Goal: Information Seeking & Learning: Understand process/instructions

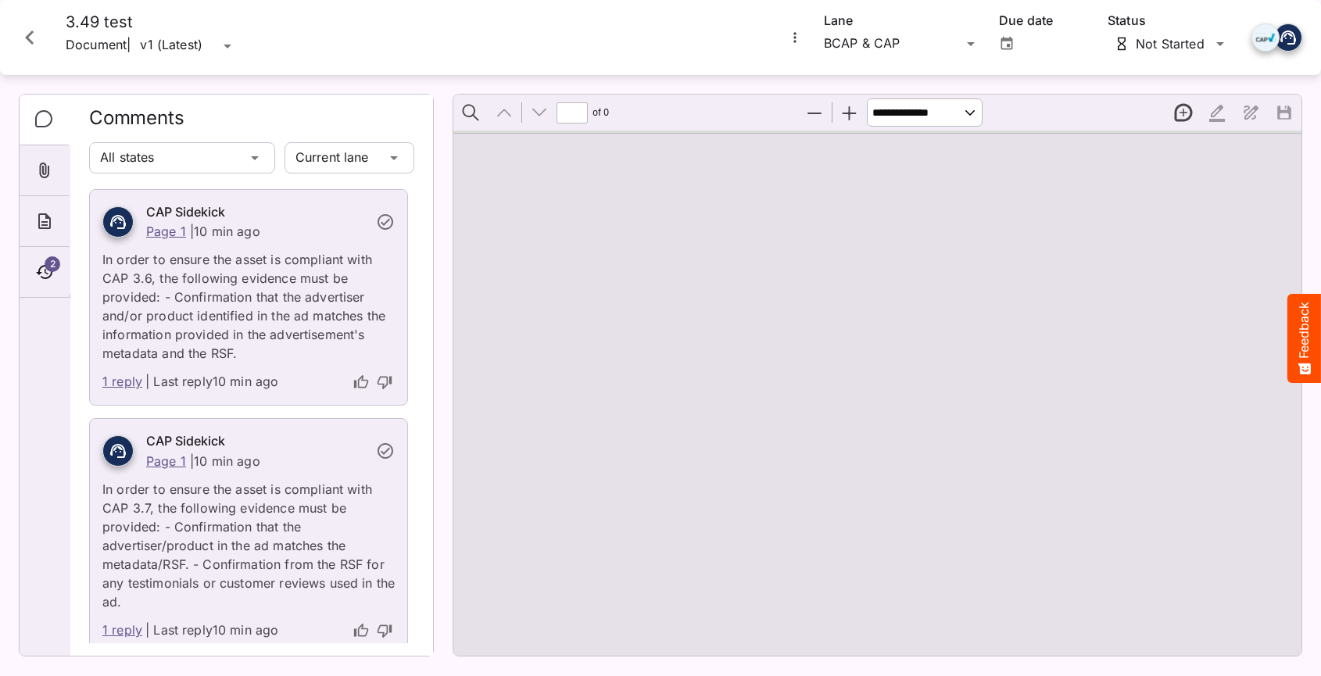
type input "*"
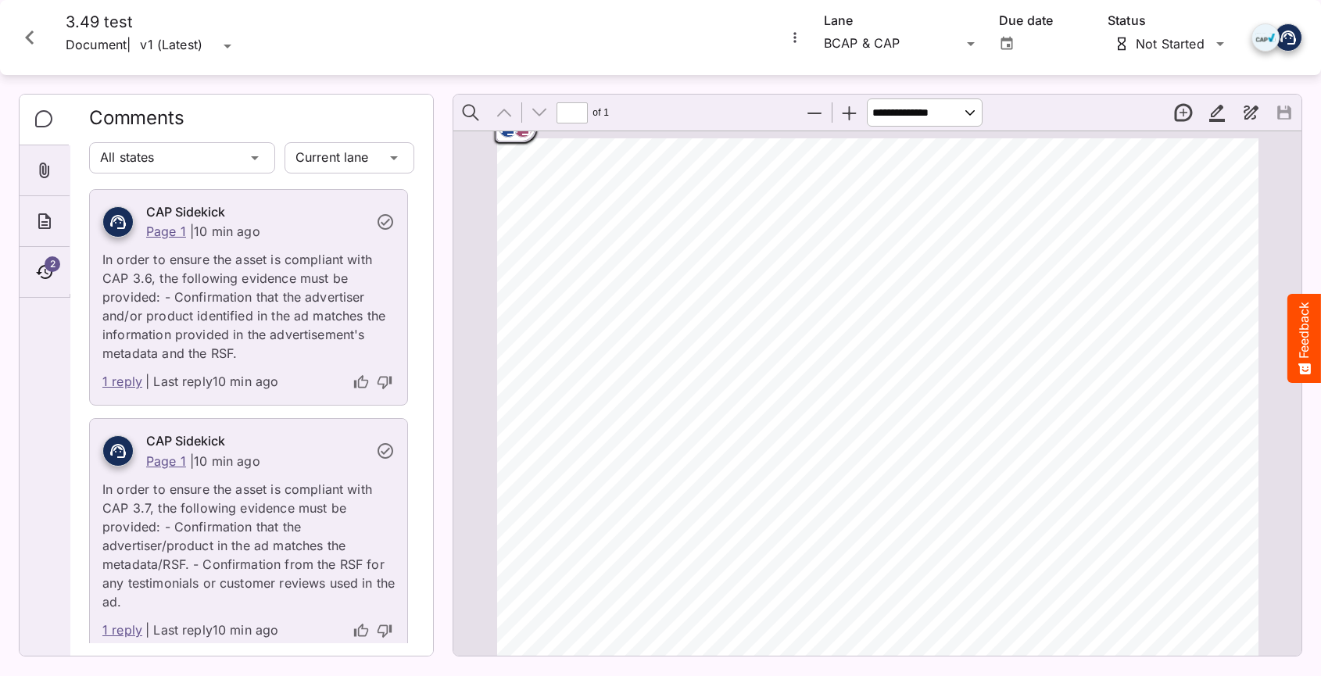
drag, startPoint x: 482, startPoint y: 192, endPoint x: 487, endPoint y: 163, distance: 30.1
click at [482, 191] on div "ADVERTISER: Grain & Grit Hardware VERSION: BCAP 3.4 9 DURATION: 30 seconds DATE…" at bounding box center [877, 679] width 848 height 1097
drag, startPoint x: 509, startPoint y: 141, endPoint x: 511, endPoint y: 162, distance: 21.2
click at [511, 162] on div "ADVERTISER: Grain & Grit Hardware VERSION: BCAP 3.4 9 DURATION: 30 seconds DATE…" at bounding box center [877, 679] width 775 height 1097
click at [825, 117] on button "Zoom Out" at bounding box center [814, 112] width 33 height 33
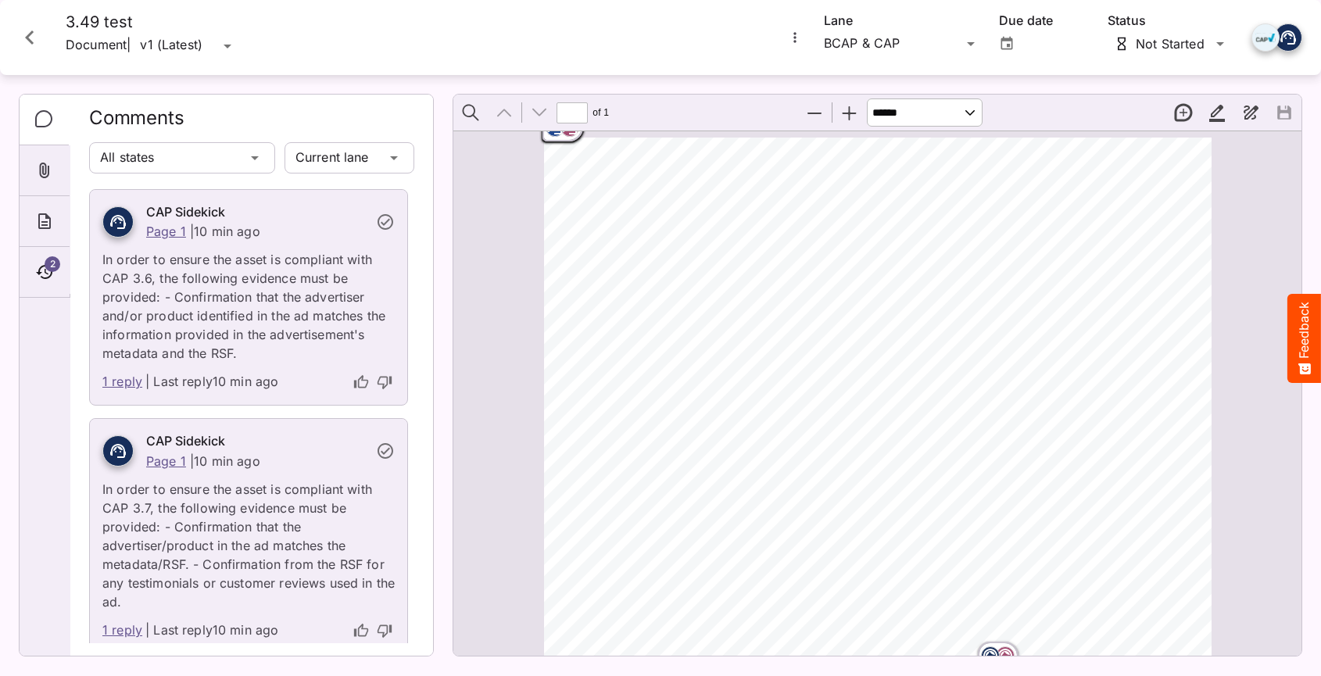
click at [813, 113] on button "Zoom Out" at bounding box center [814, 112] width 33 height 33
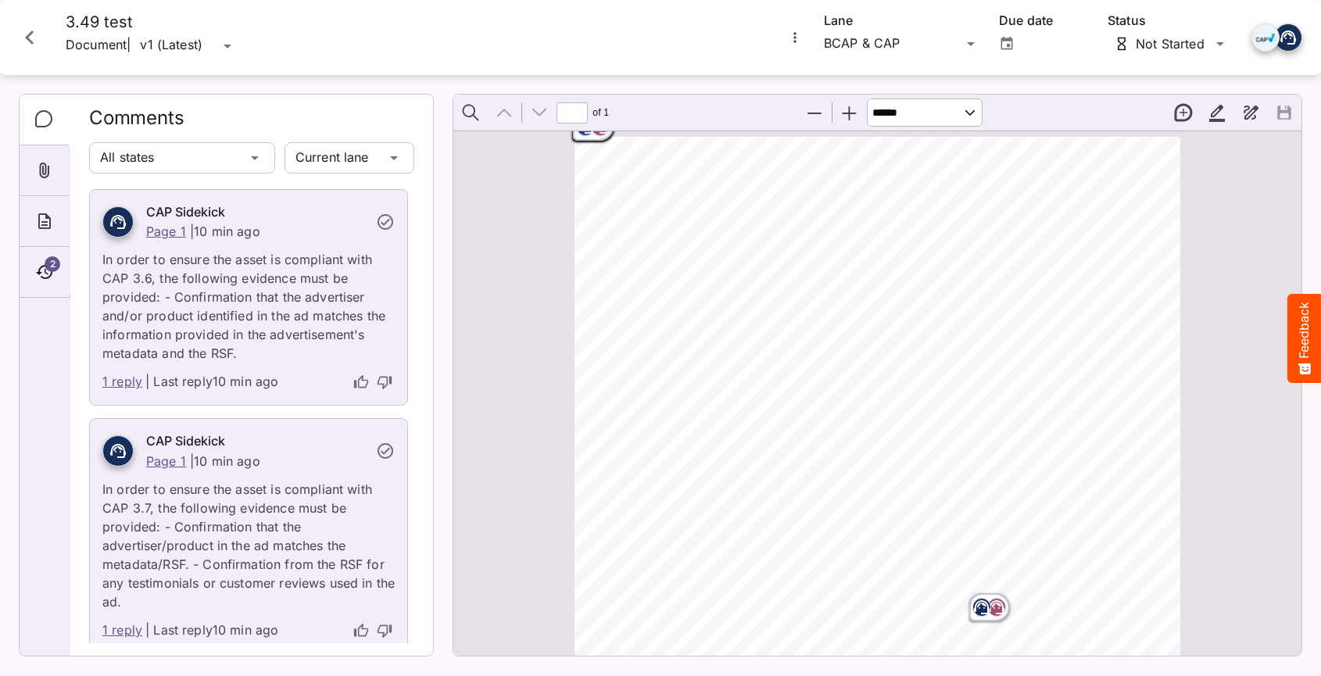
click at [813, 113] on button "Zoom Out" at bounding box center [814, 112] width 33 height 33
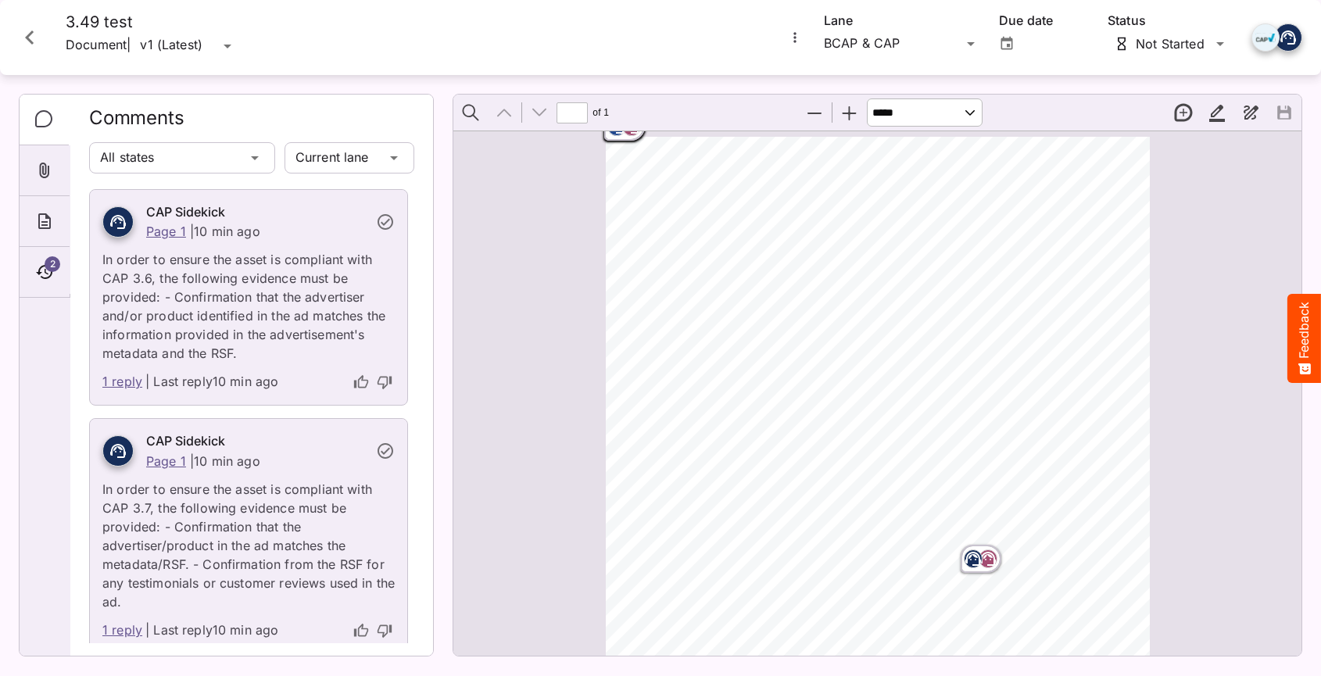
click at [813, 113] on button "Zoom Out" at bounding box center [814, 112] width 33 height 33
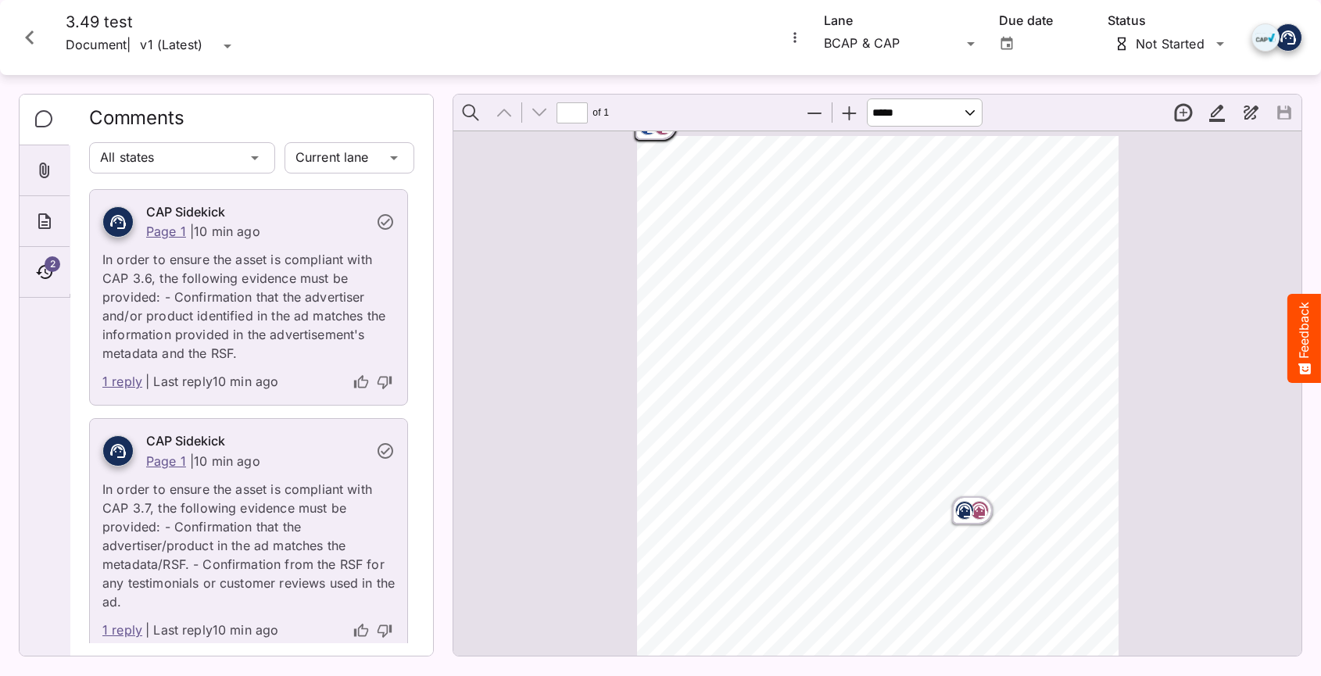
click at [813, 113] on button "Zoom Out" at bounding box center [814, 112] width 33 height 33
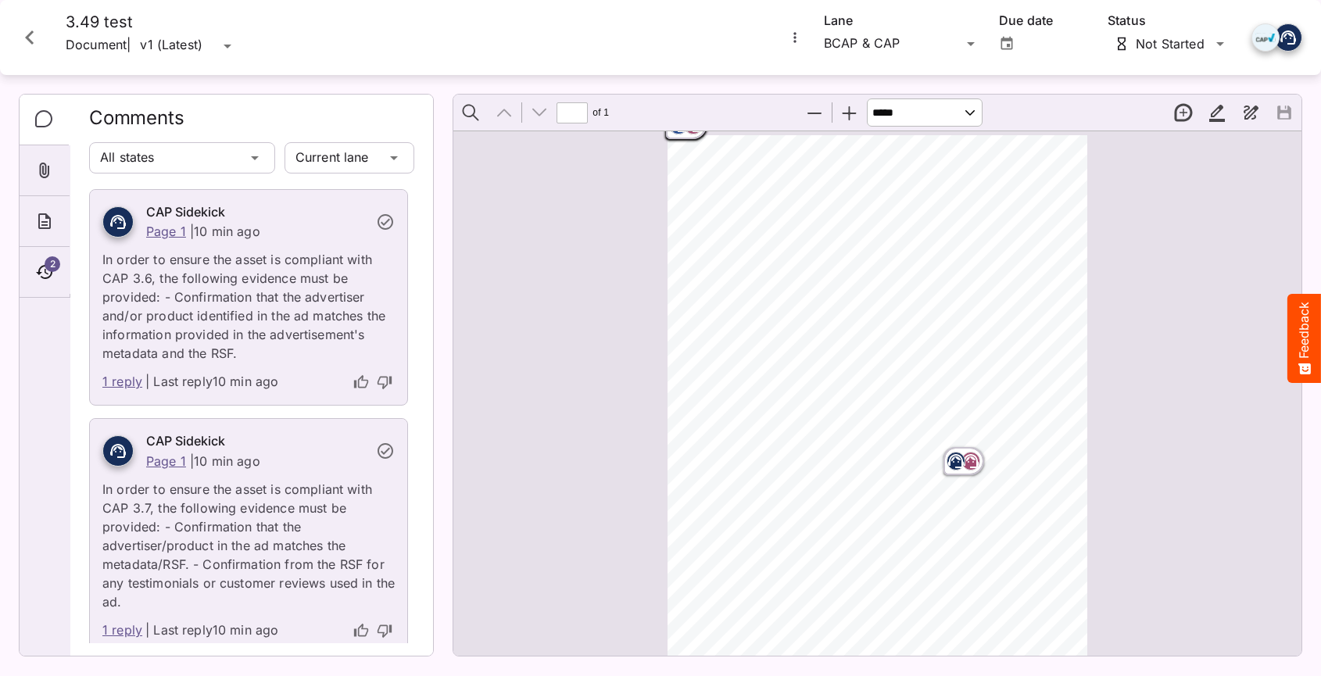
click at [813, 113] on button "Zoom Out" at bounding box center [814, 112] width 33 height 33
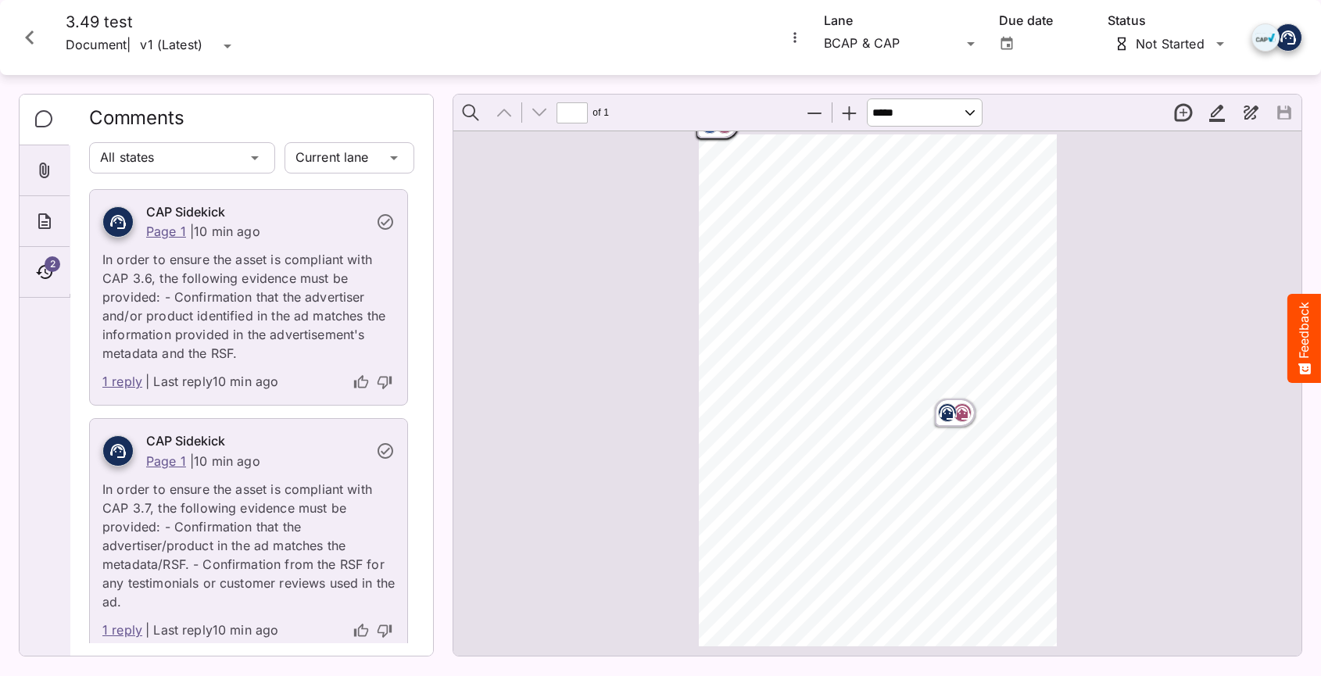
click at [813, 113] on button "Zoom Out" at bounding box center [814, 112] width 33 height 33
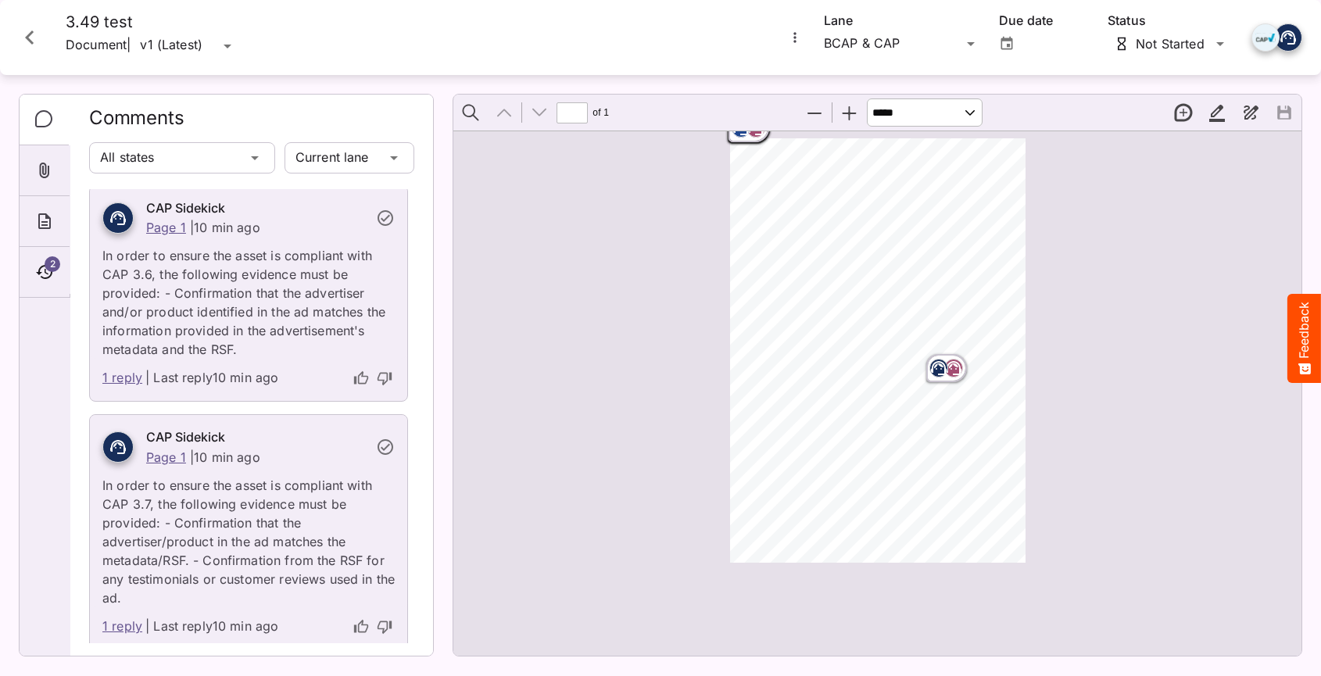
scroll to position [0, 0]
click at [314, 288] on p "In order to ensure the asset is compliant with CAP 3.6, the following evidence …" at bounding box center [248, 302] width 292 height 122
click at [227, 307] on p "In order to ensure the asset is compliant with CAP 3.6, the following evidence …" at bounding box center [248, 302] width 292 height 122
click at [216, 313] on p "In order to ensure the asset is compliant with CAP 3.6, the following evidence …" at bounding box center [248, 302] width 292 height 122
click at [217, 313] on p "In order to ensure the asset is compliant with CAP 3.6, the following evidence …" at bounding box center [248, 302] width 292 height 122
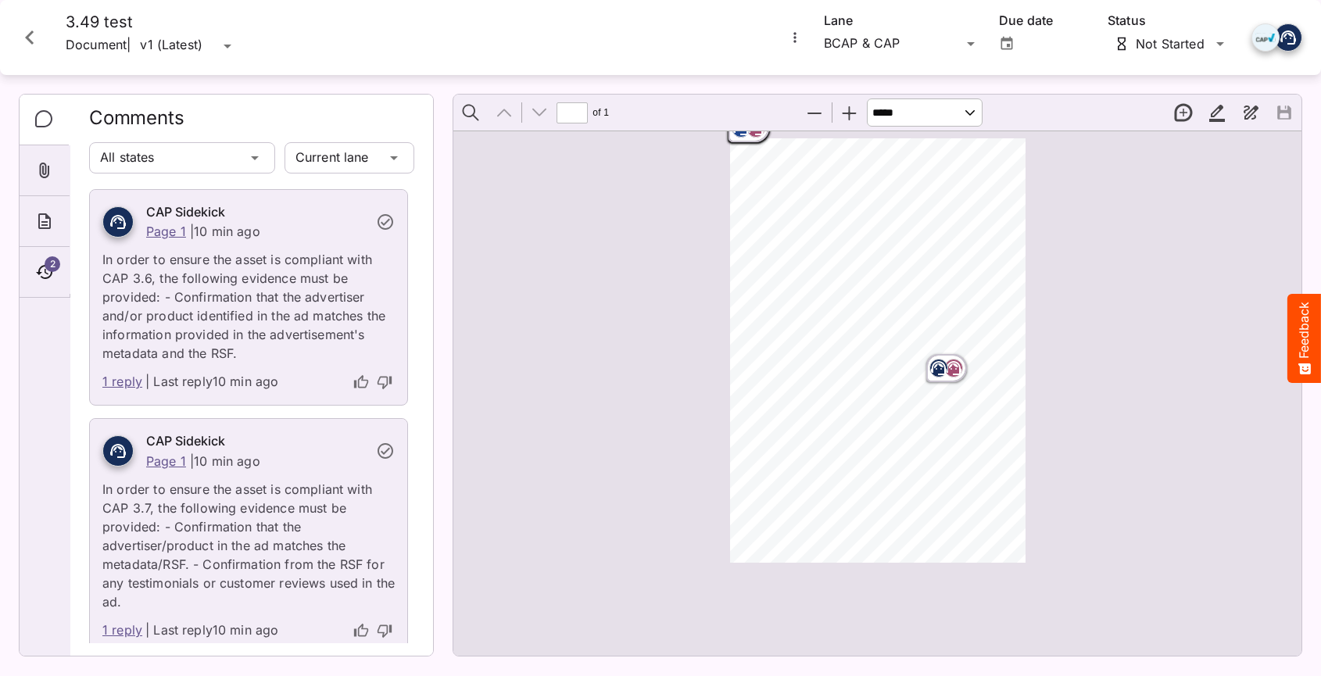
click at [940, 359] on rect "Page ⁨1⁩" at bounding box center [938, 368] width 19 height 19
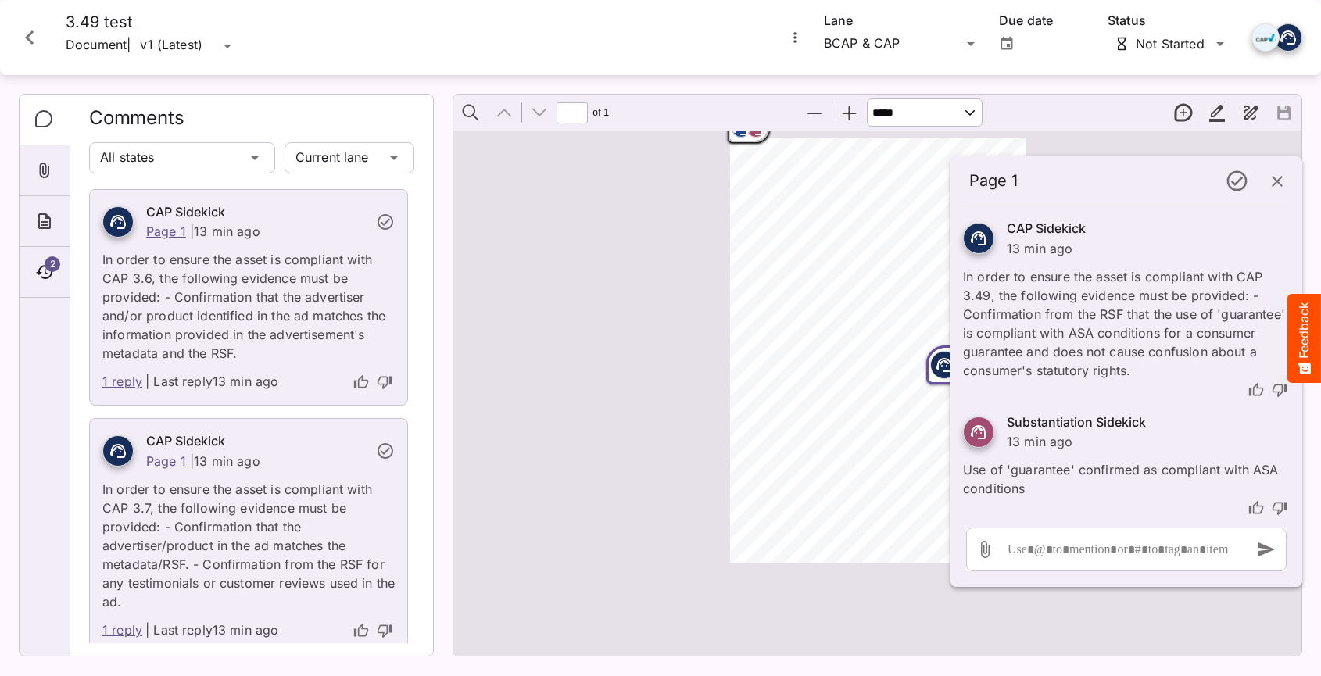
click at [217, 243] on p "In order to ensure the asset is compliant with CAP 3.6, the following evidence …" at bounding box center [248, 302] width 292 height 122
click at [223, 263] on p "In order to ensure the asset is compliant with CAP 3.6, the following evidence …" at bounding box center [248, 302] width 292 height 122
click at [220, 265] on p "In order to ensure the asset is compliant with CAP 3.6, the following evidence …" at bounding box center [248, 302] width 292 height 122
click at [1285, 186] on icon "button" at bounding box center [1277, 181] width 19 height 19
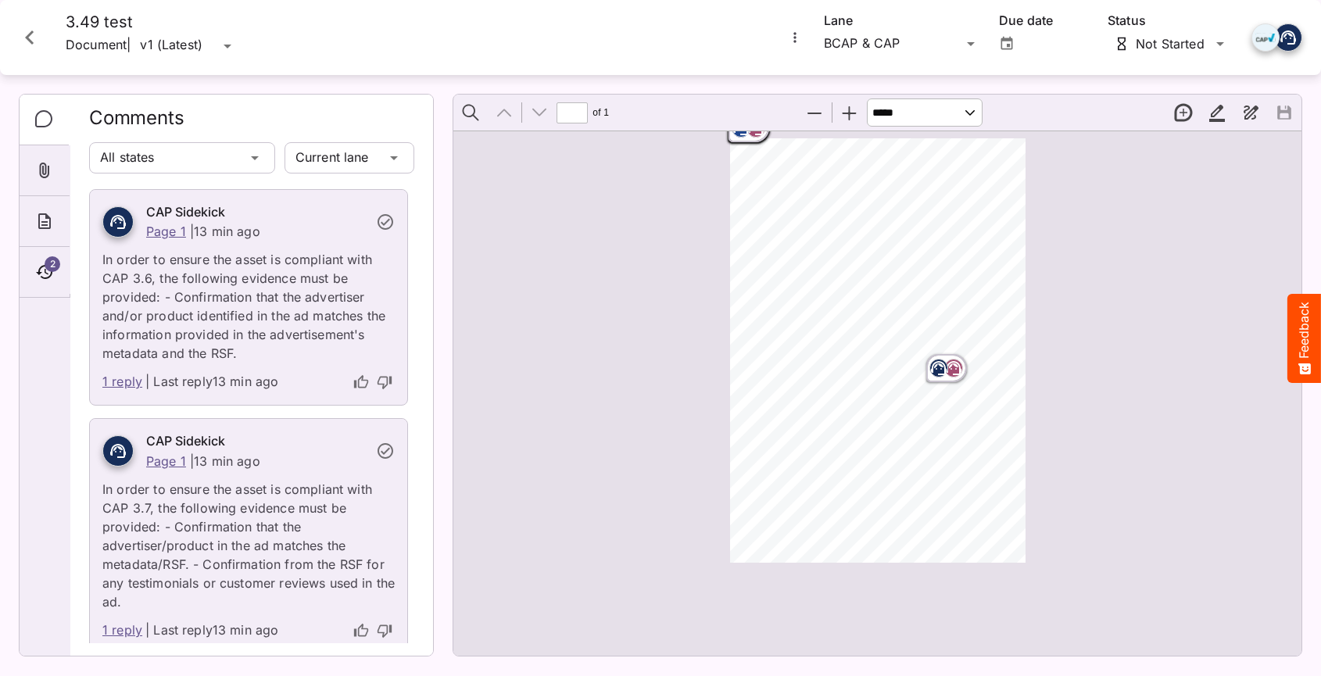
click at [741, 138] on div "Page ⁨1⁩" at bounding box center [748, 129] width 47 height 34
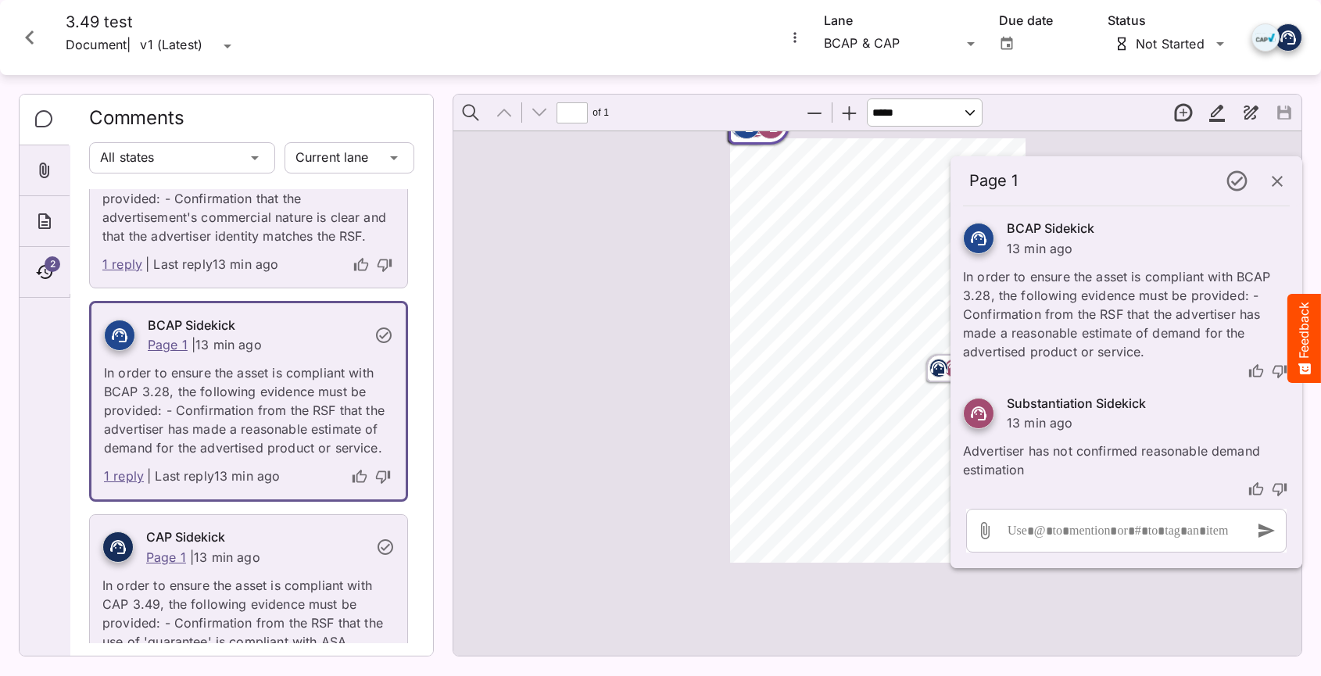
scroll to position [1019, 0]
click at [756, 138] on div "Page ⁨1⁩" at bounding box center [746, 125] width 28 height 28
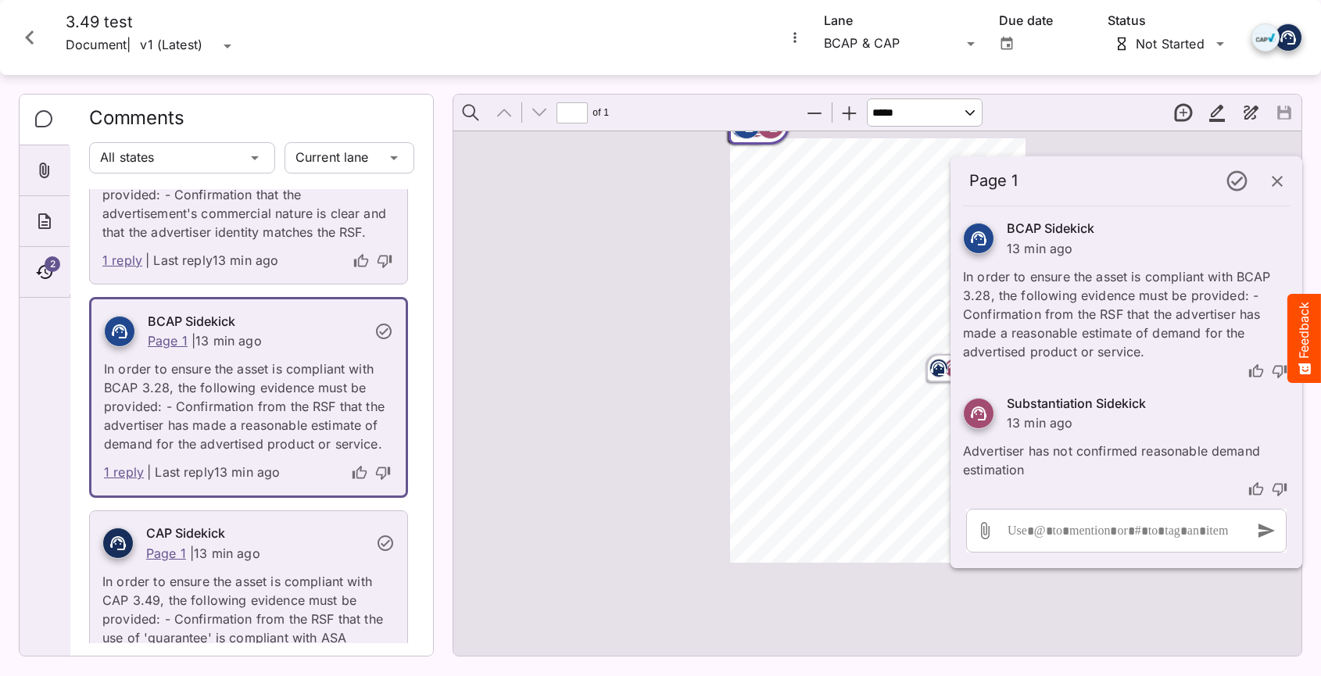
click at [756, 138] on div "Page ⁨1⁩" at bounding box center [746, 125] width 28 height 28
click at [1274, 181] on icon "button" at bounding box center [1277, 181] width 19 height 19
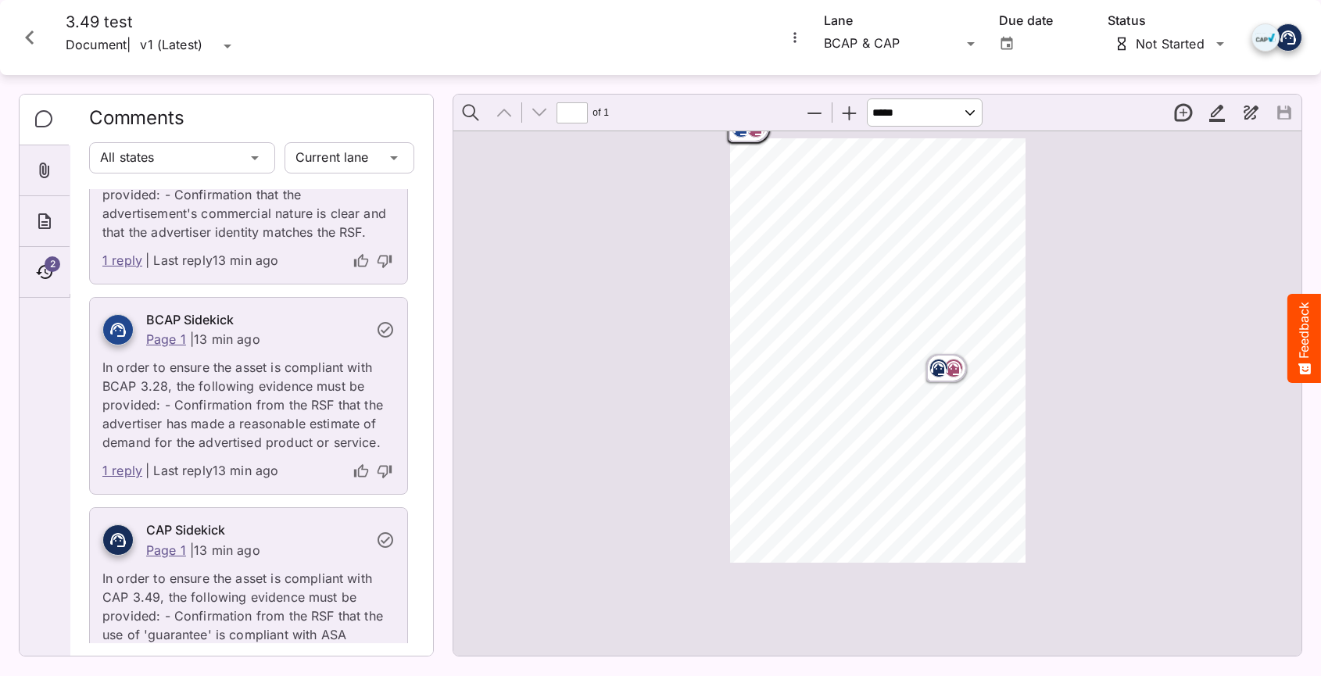
click at [768, 137] on div "Page ⁨1⁩" at bounding box center [752, 128] width 41 height 19
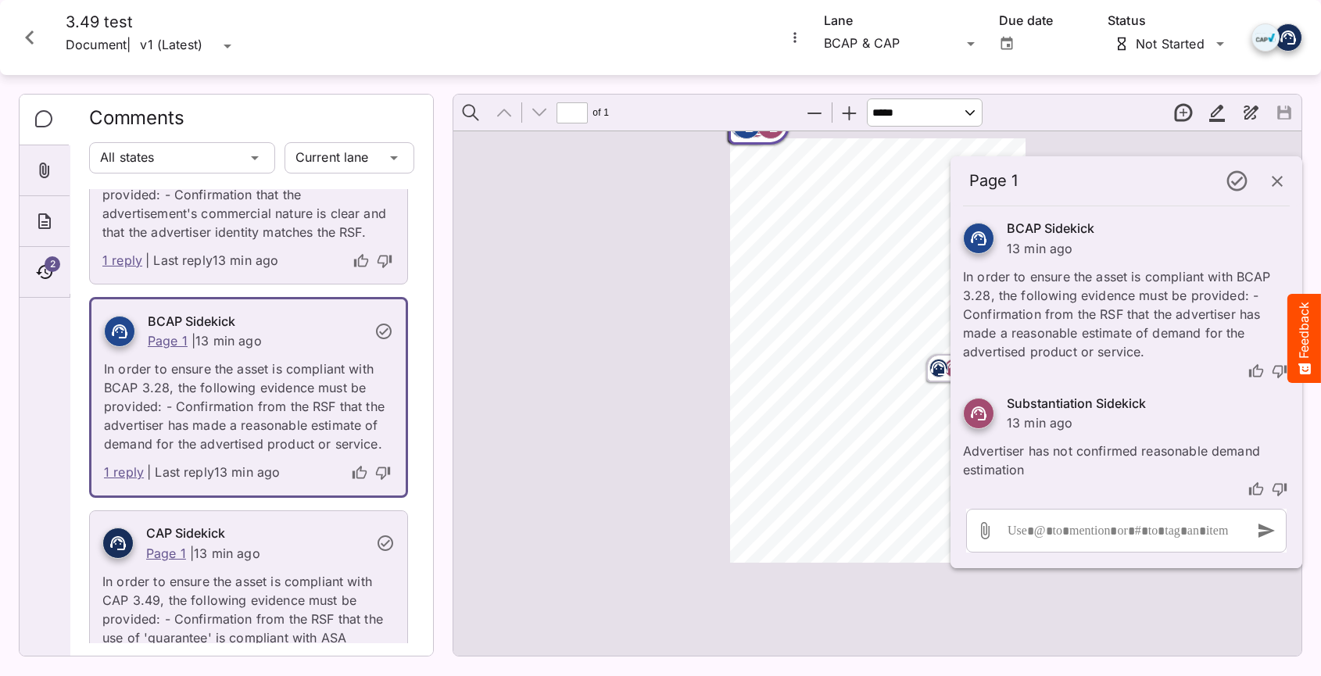
scroll to position [1019, 0]
click at [748, 312] on div "ADVERTISER: Grain & Grit Hardware VERSION: BCAP 3.4 9 DURATION: 30 seconds DATE…" at bounding box center [885, 357] width 310 height 438
click at [1272, 186] on icon "button" at bounding box center [1277, 181] width 19 height 19
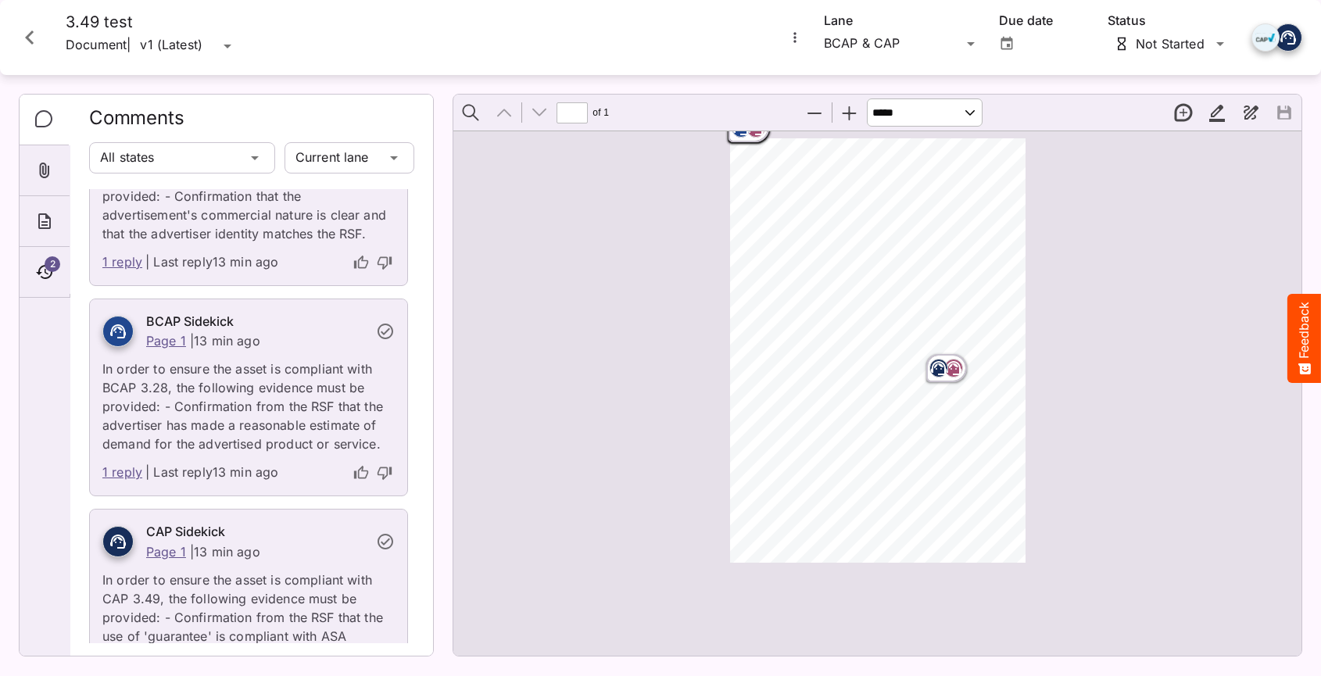
click at [824, 112] on button "Zoom Out" at bounding box center [814, 112] width 33 height 33
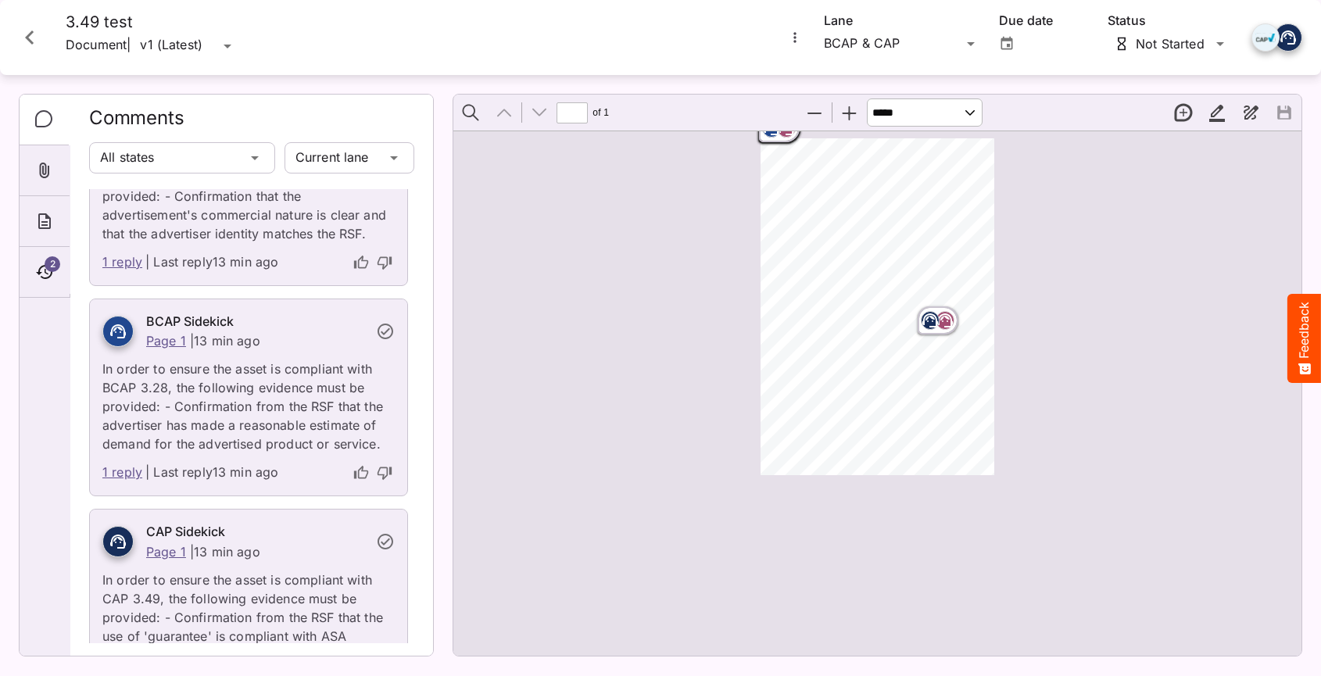
drag, startPoint x: 786, startPoint y: 133, endPoint x: 786, endPoint y: 145, distance: 12.5
click at [786, 145] on div "Page ⁨1⁩" at bounding box center [779, 129] width 47 height 34
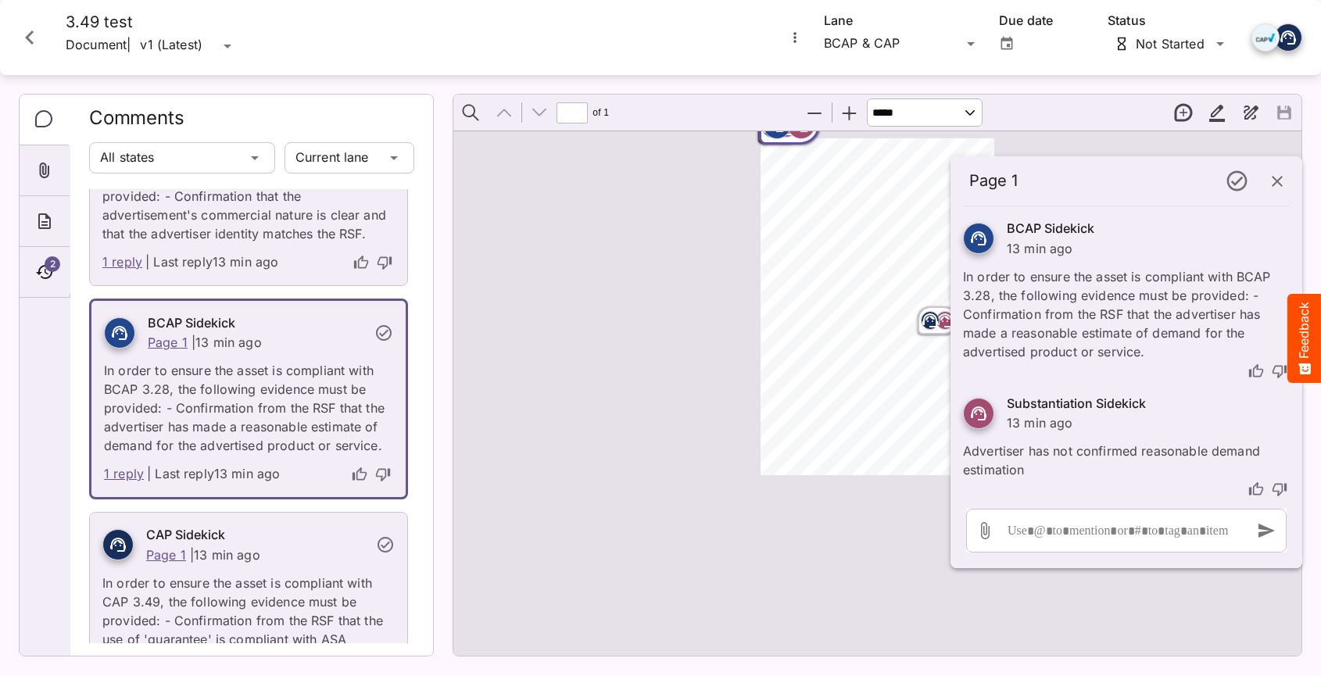
click at [810, 133] on rect "Page ⁨1⁩" at bounding box center [801, 125] width 19 height 19
click at [931, 325] on rect "Page ⁨1⁩" at bounding box center [930, 320] width 19 height 19
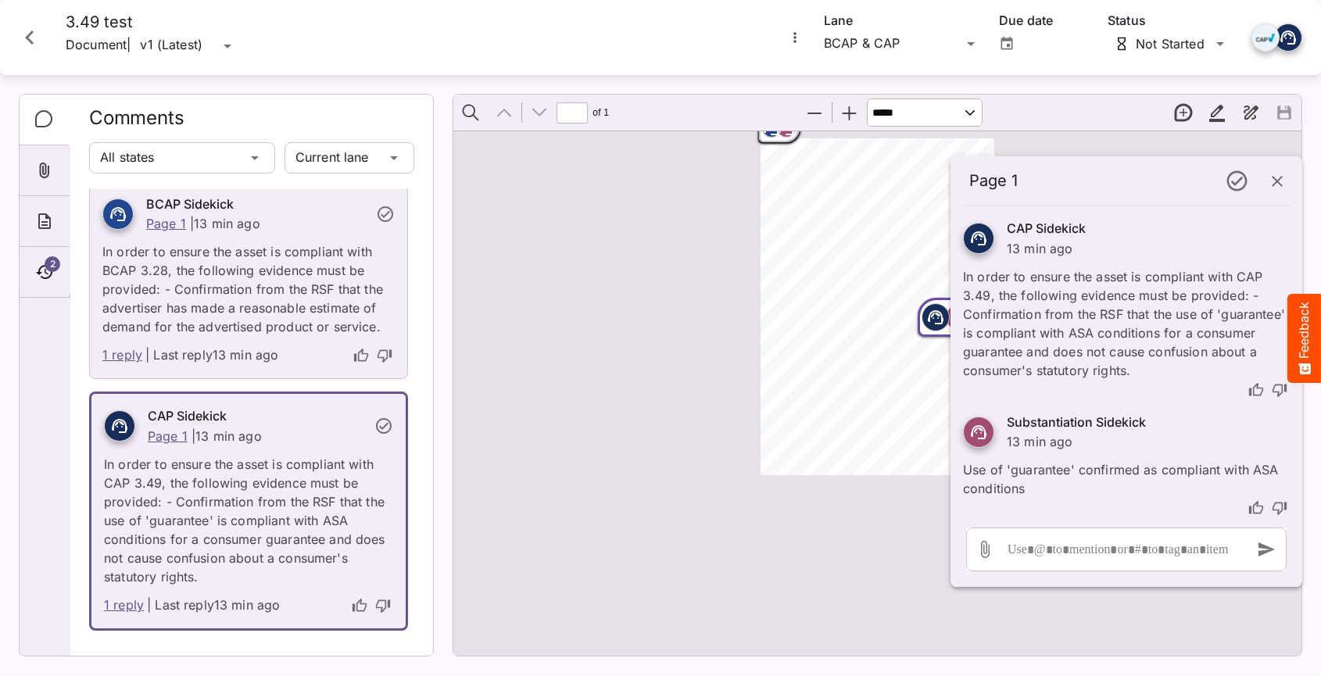
scroll to position [1155, 0]
click at [1281, 177] on icon "button" at bounding box center [1277, 181] width 19 height 19
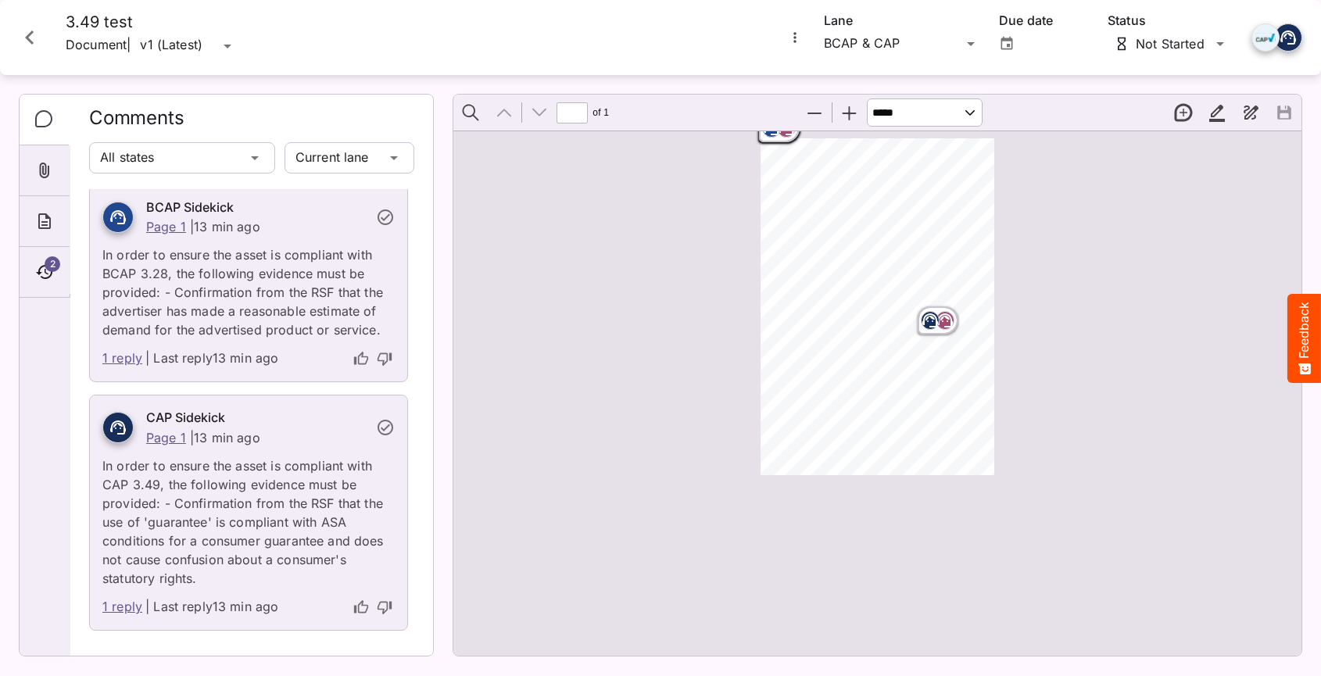
click at [853, 116] on button "Zoom In" at bounding box center [849, 112] width 33 height 33
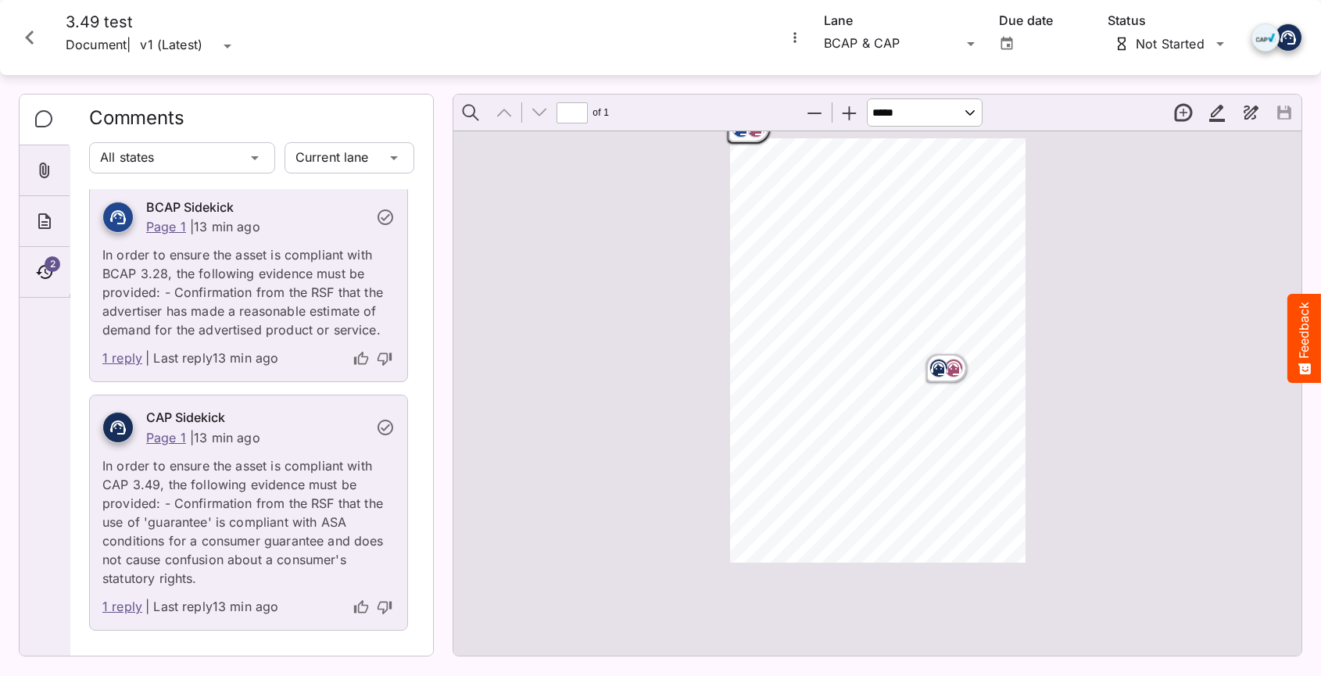
click at [853, 116] on button "Zoom In" at bounding box center [849, 112] width 33 height 33
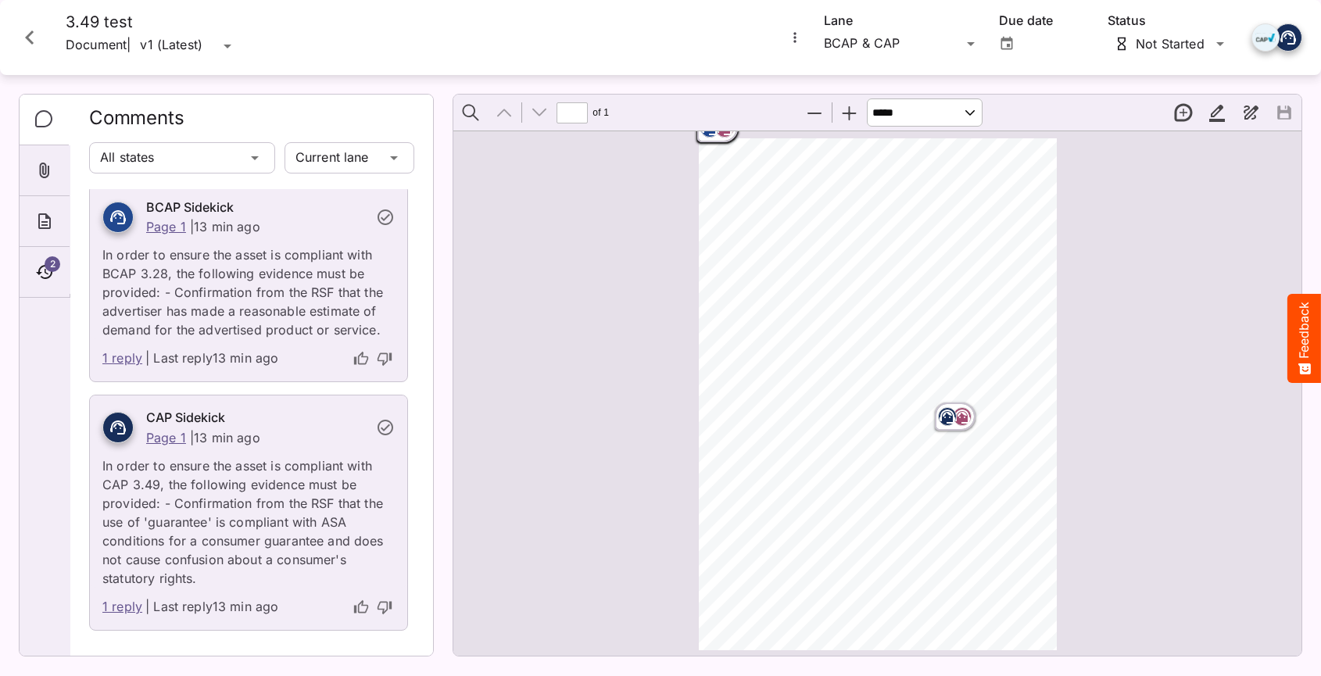
click at [853, 116] on button "Zoom In" at bounding box center [849, 112] width 33 height 33
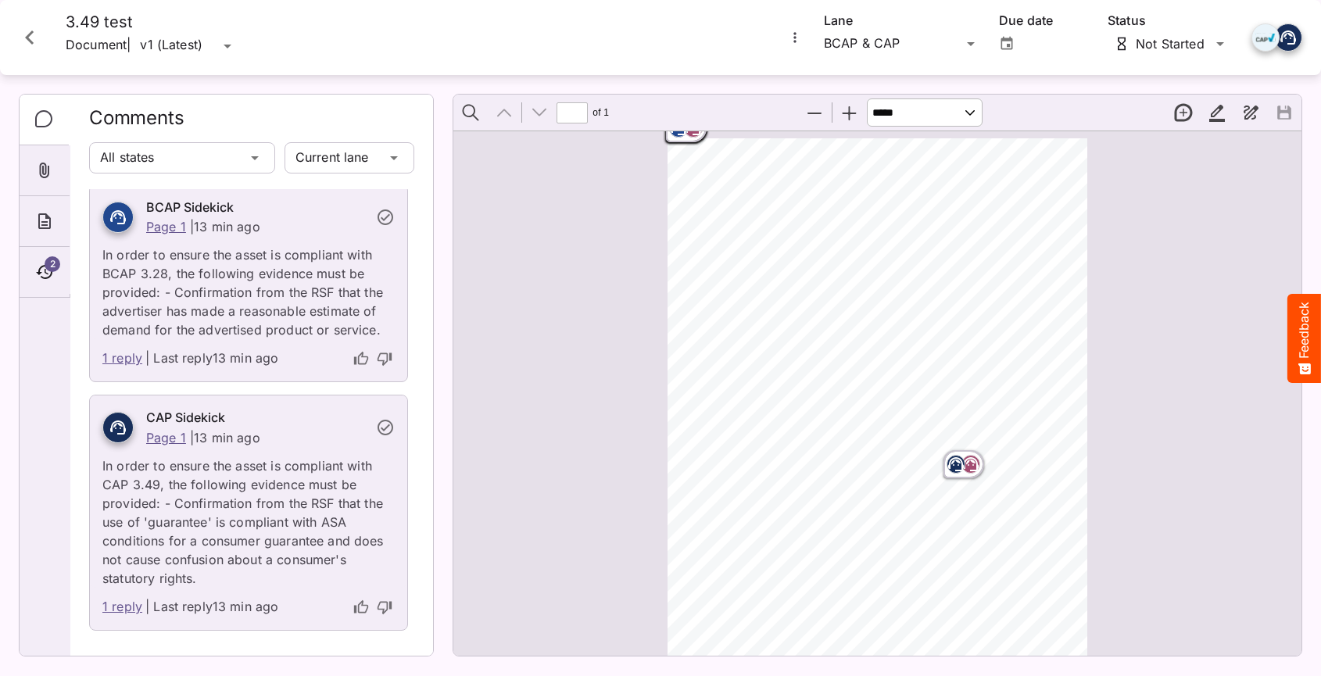
click at [685, 133] on rect "Page ⁨1⁩" at bounding box center [693, 128] width 19 height 19
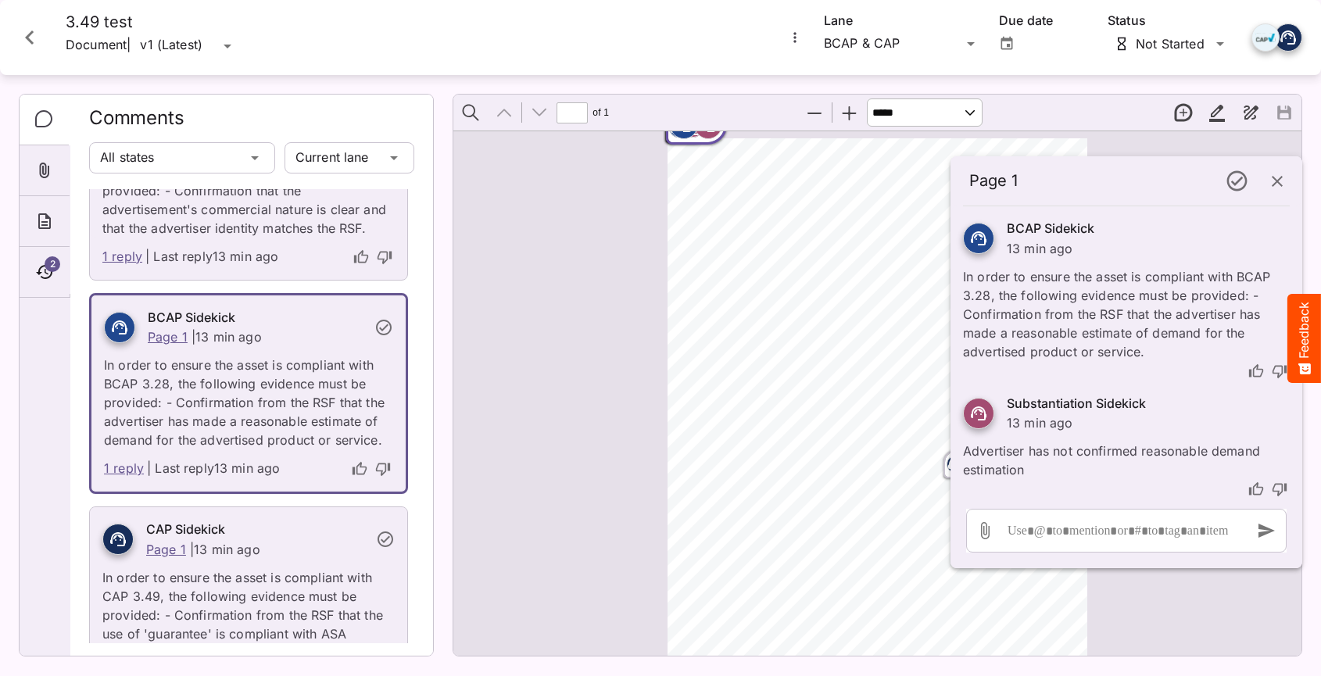
scroll to position [1019, 0]
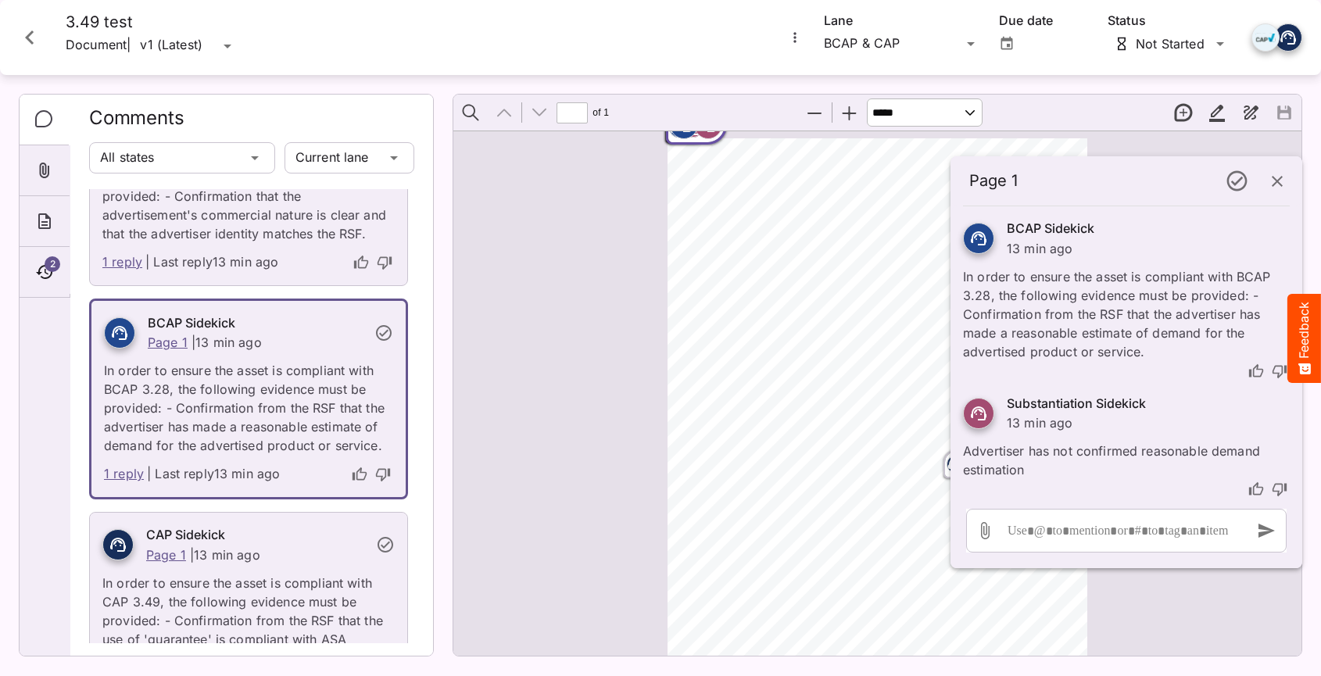
click at [953, 466] on circle "Page ⁨1⁩" at bounding box center [954, 465] width 2 height 2
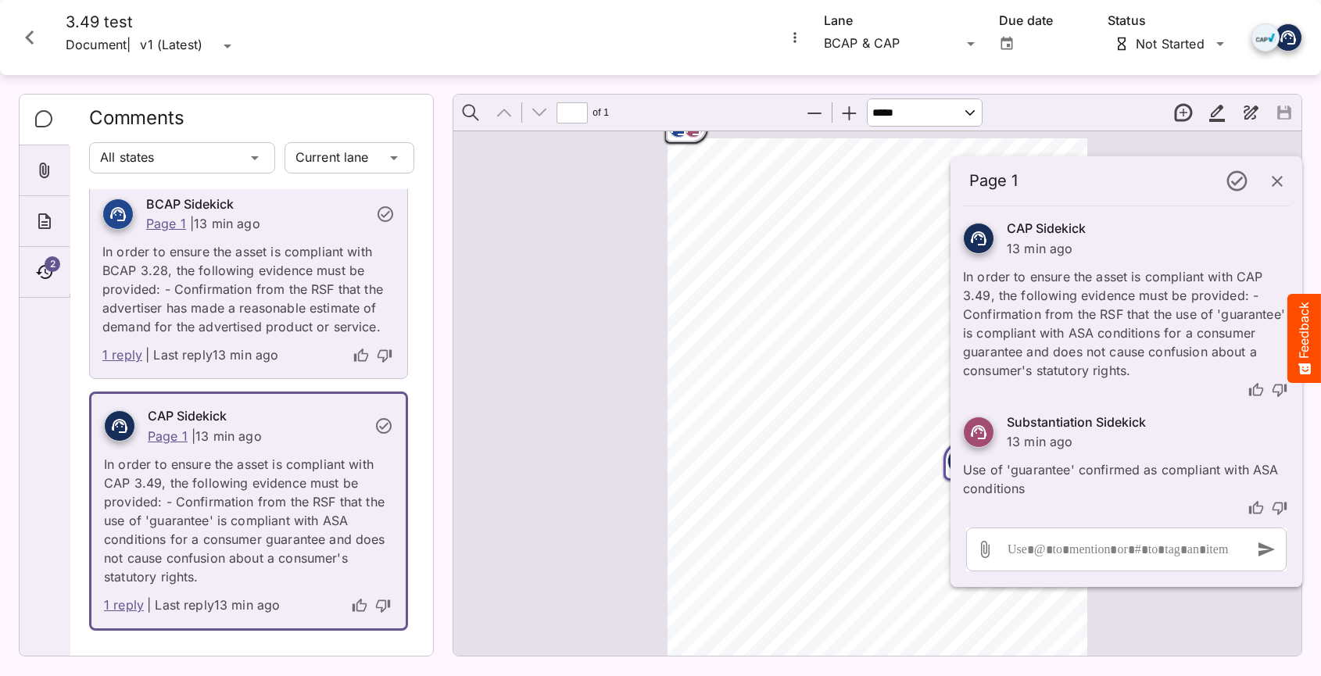
scroll to position [1155, 0]
click at [1272, 179] on icon "button" at bounding box center [1277, 181] width 19 height 19
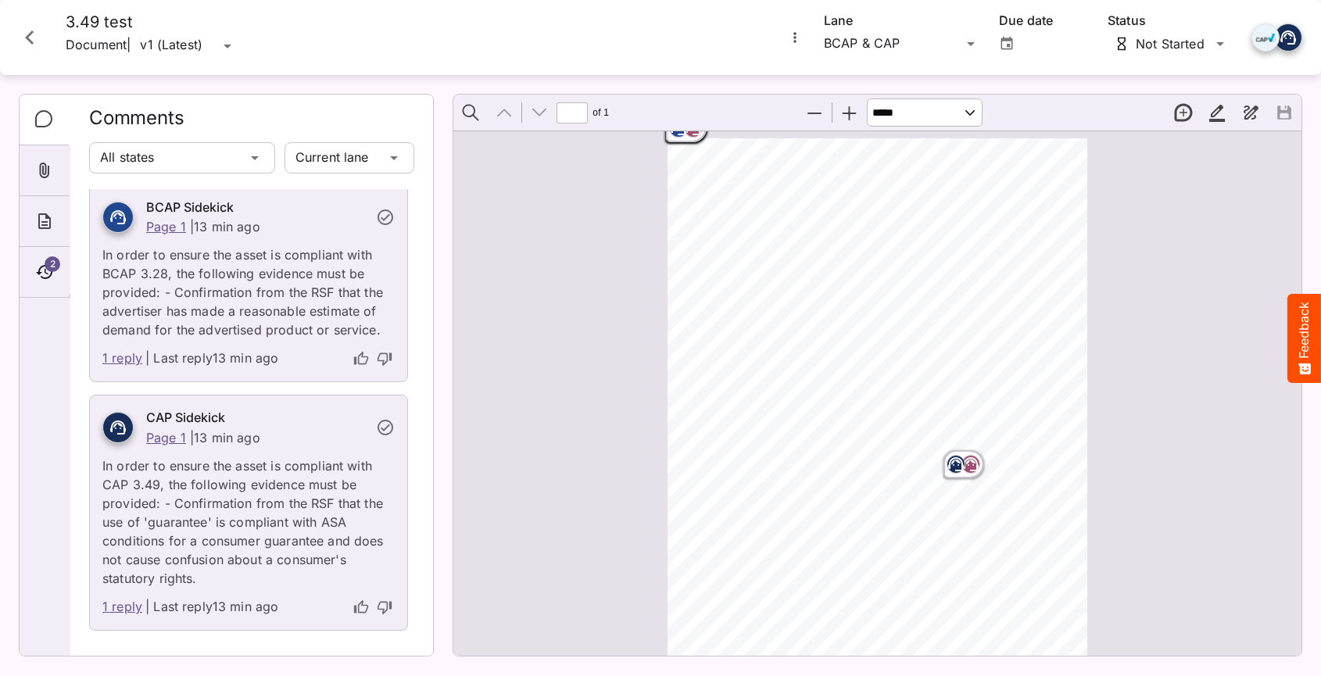
click at [963, 459] on icon "Page ⁨1⁩" at bounding box center [971, 464] width 16 height 14
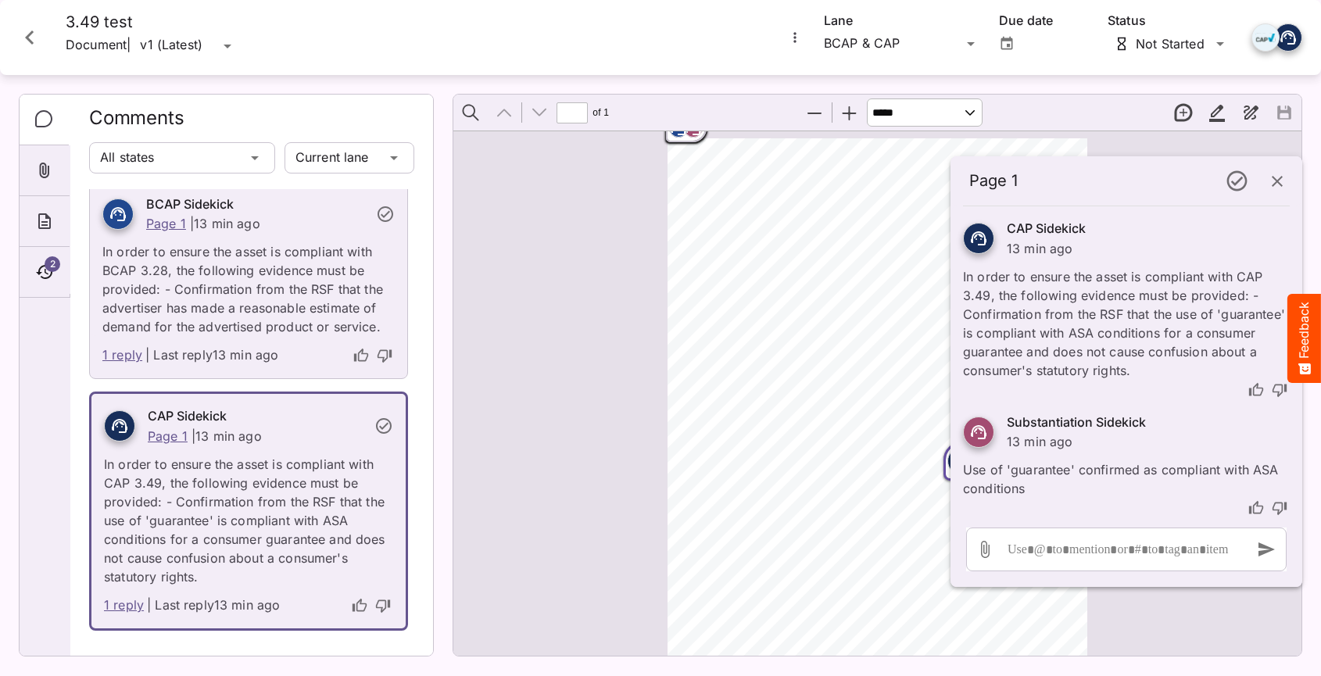
click at [700, 141] on div "Page ⁨1⁩" at bounding box center [686, 129] width 47 height 34
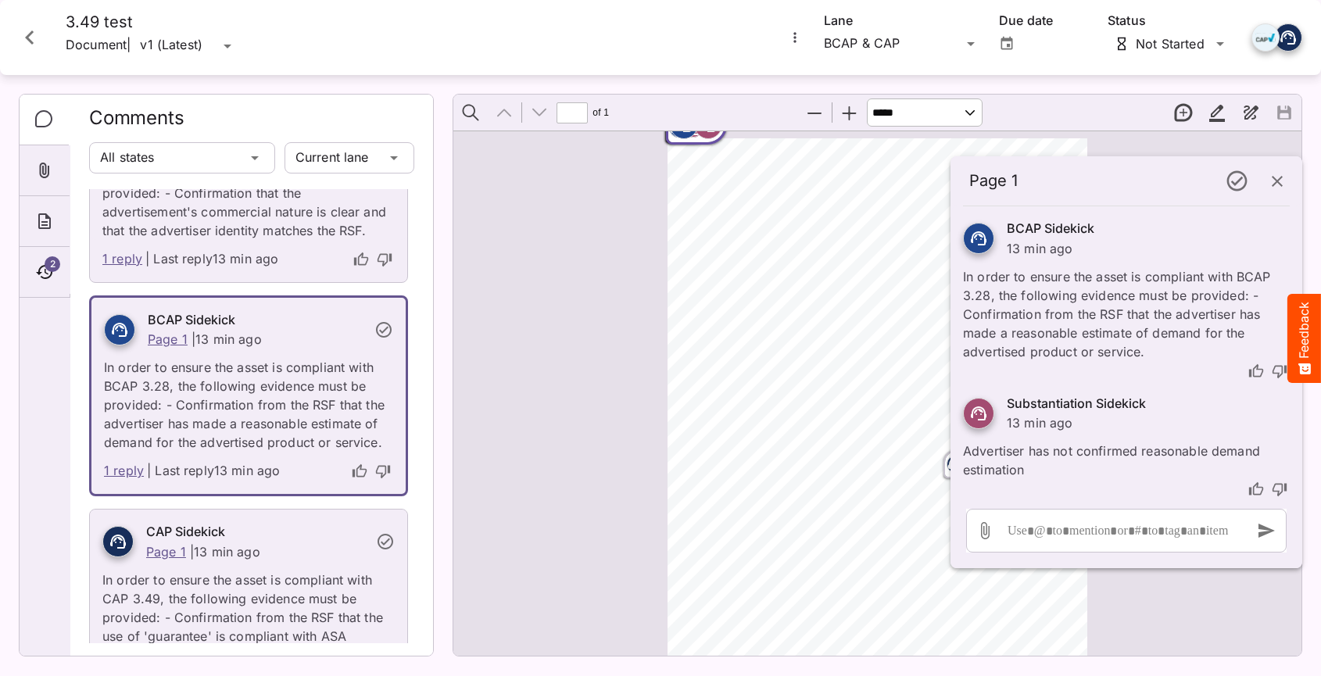
scroll to position [1019, 0]
click at [950, 471] on div "Substantiation Sidekick 13 min ago Advertiser has not confirmed reasonable dema…" at bounding box center [1126, 440] width 352 height 119
click at [948, 468] on icon "Page ⁨1⁩" at bounding box center [956, 464] width 16 height 14
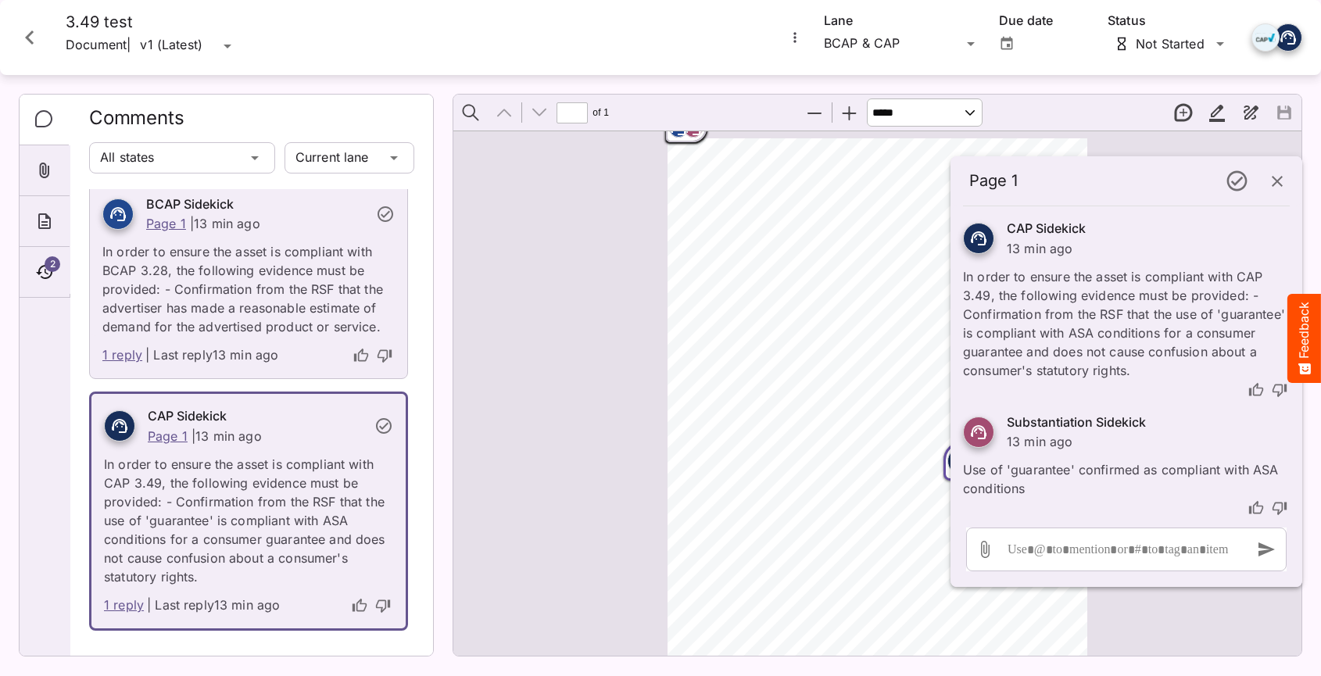
scroll to position [1155, 0]
click at [1274, 188] on icon "button" at bounding box center [1277, 181] width 19 height 19
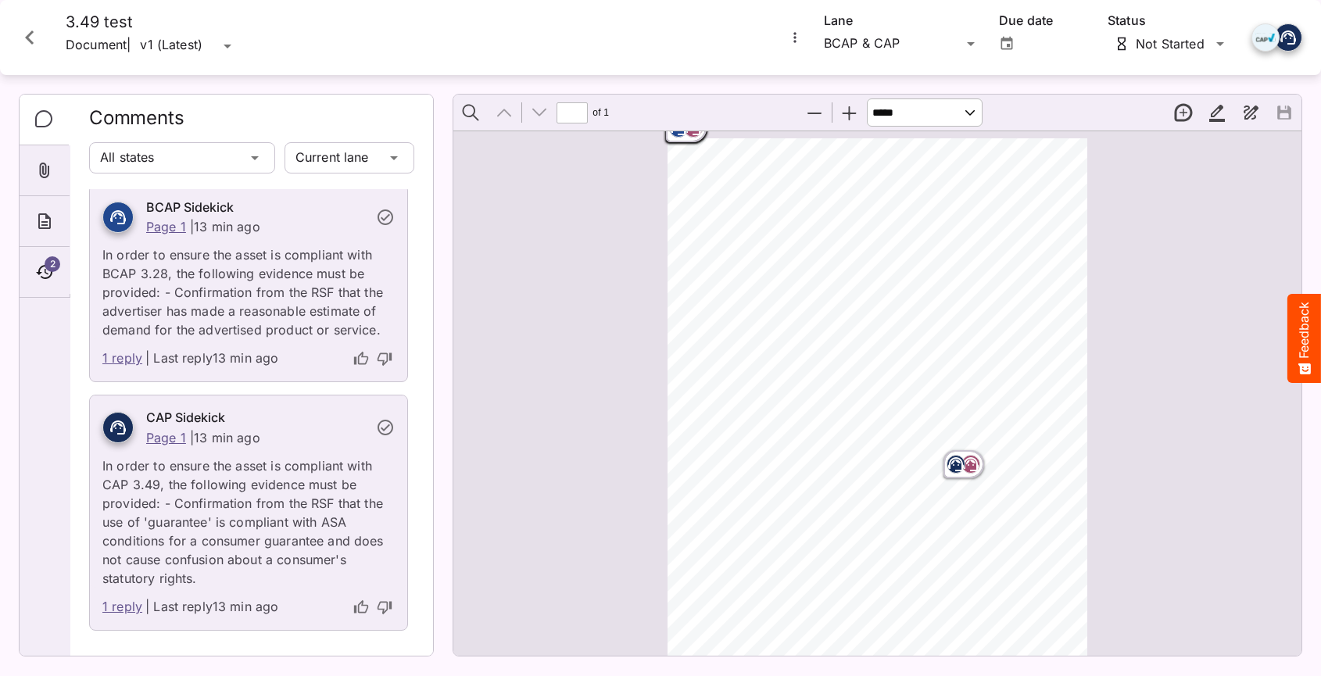
scroll to position [1152, 0]
click at [956, 467] on rect "Page ⁨1⁩" at bounding box center [956, 464] width 19 height 19
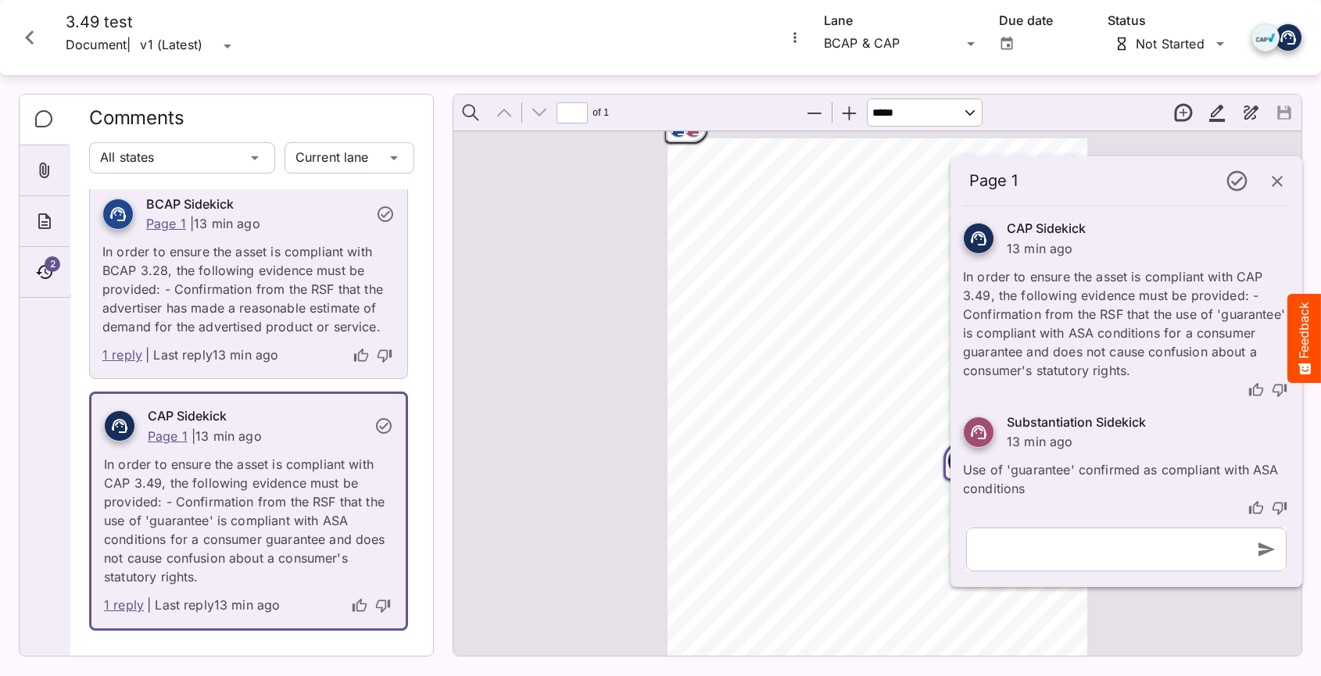
scroll to position [1155, 0]
click at [1279, 174] on icon "button" at bounding box center [1277, 181] width 19 height 19
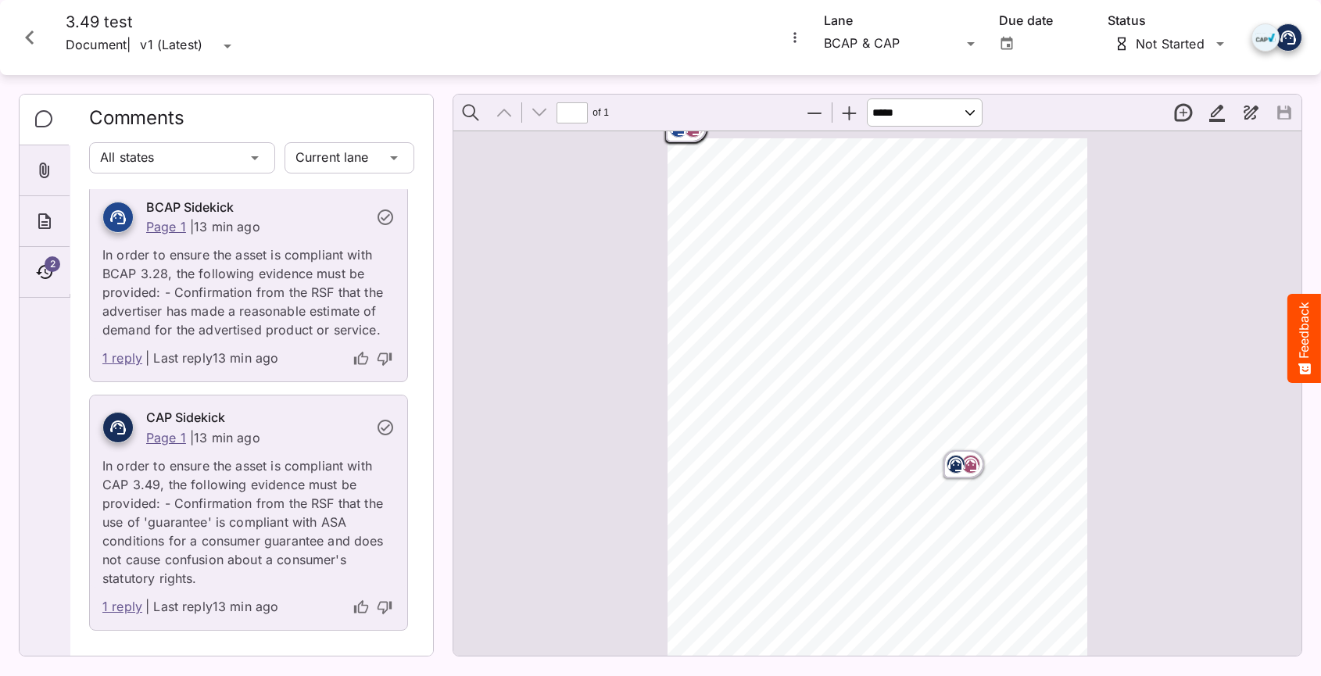
click at [975, 471] on rect "Page ⁨1⁩" at bounding box center [970, 464] width 19 height 19
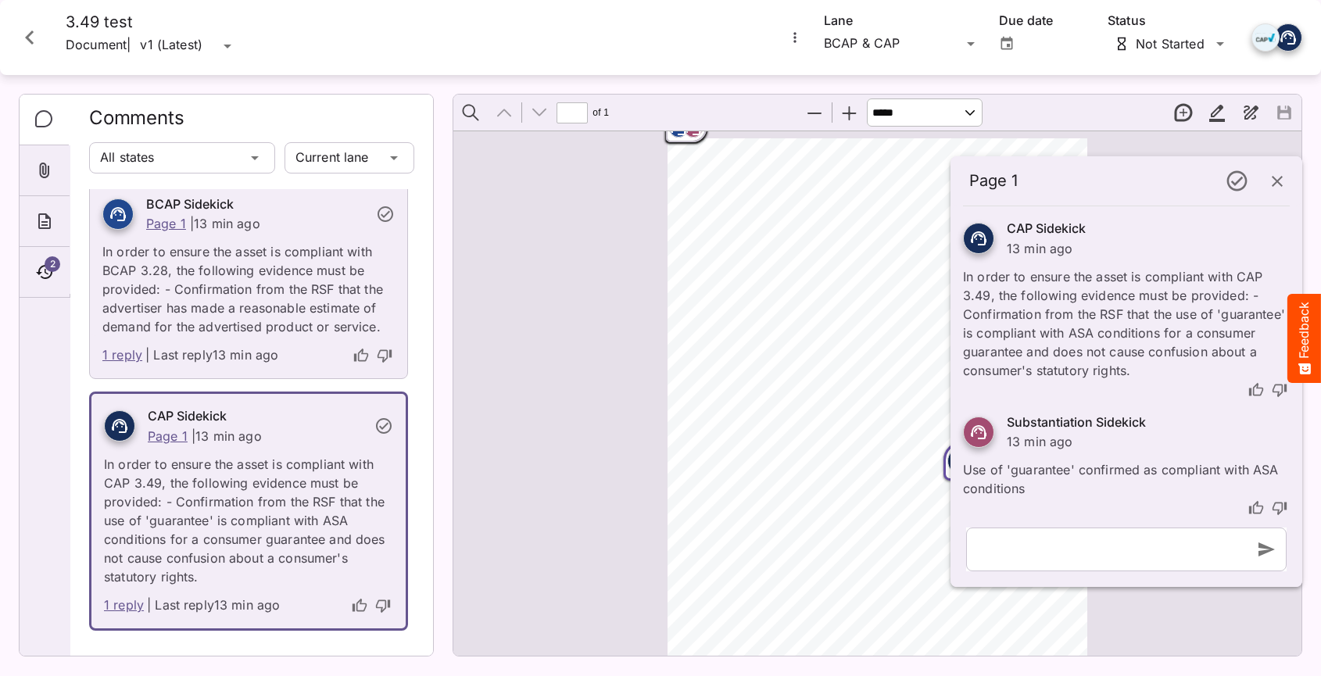
scroll to position [1155, 0]
click at [1273, 189] on icon "button" at bounding box center [1277, 181] width 19 height 19
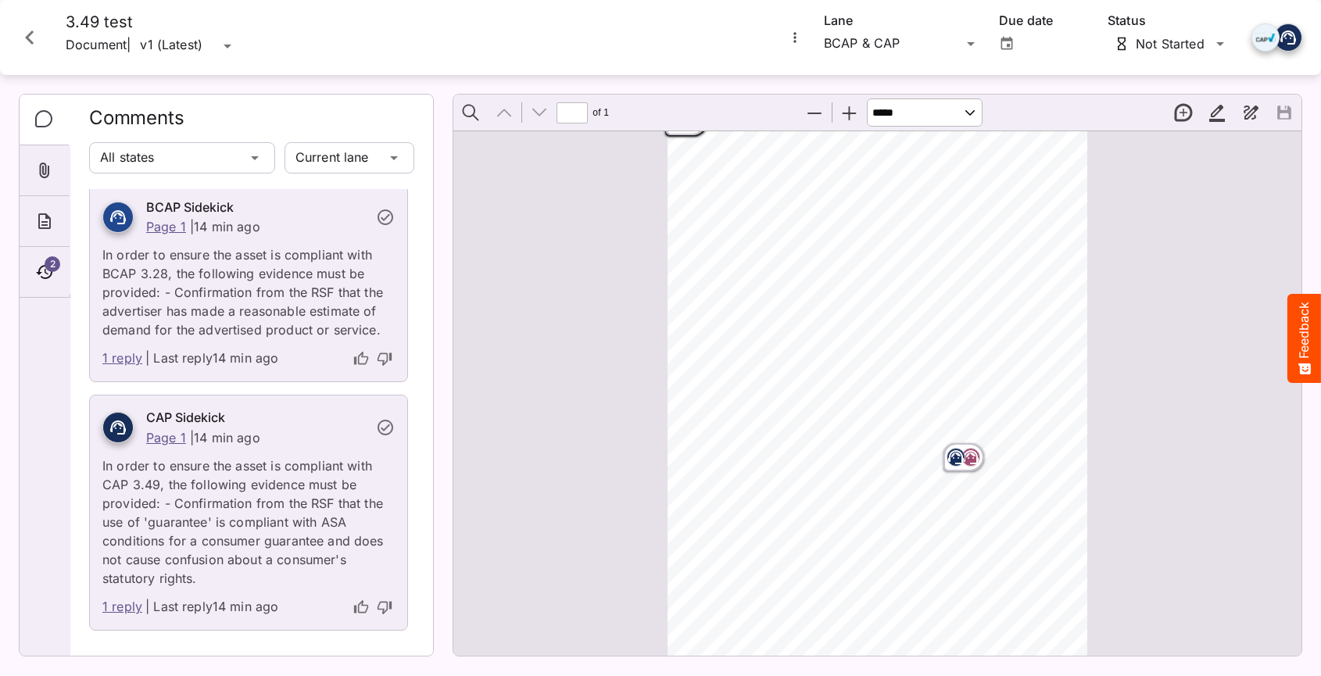
scroll to position [0, 0]
click at [971, 111] on select "**********" at bounding box center [925, 112] width 116 height 28
click at [867, 98] on select "**********" at bounding box center [925, 112] width 116 height 28
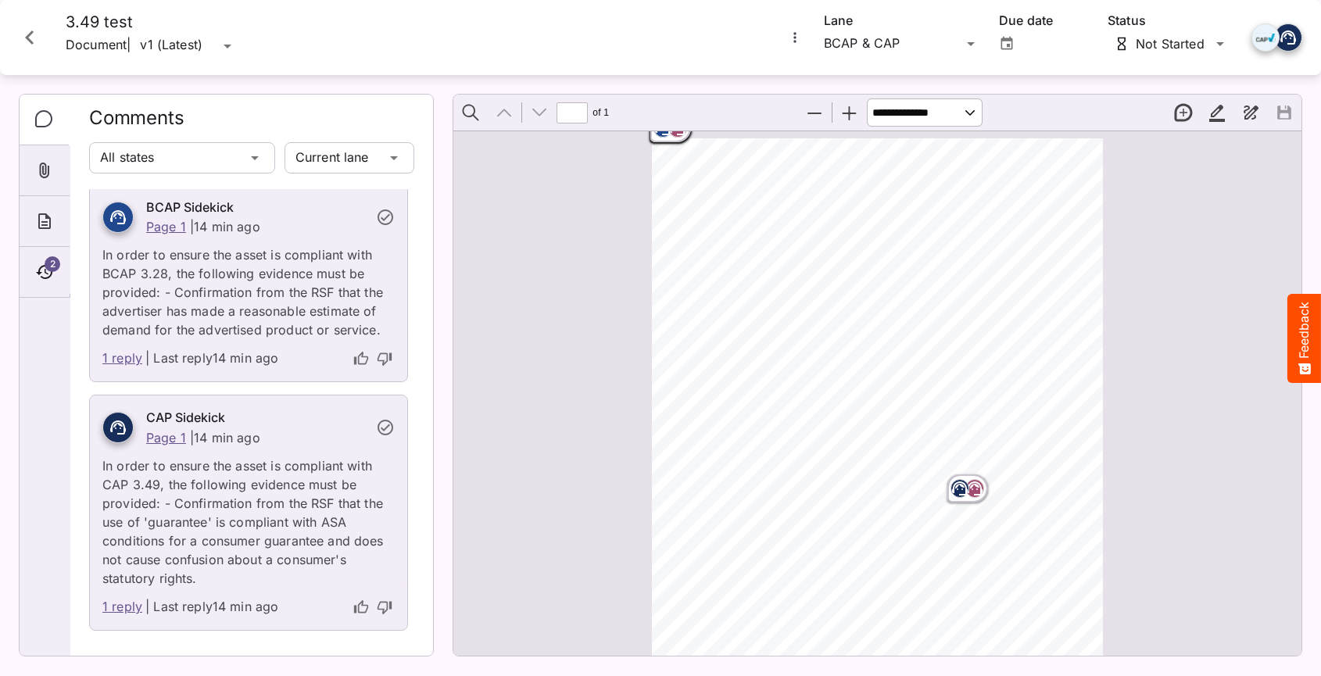
click at [978, 109] on select "**********" at bounding box center [925, 112] width 116 height 28
select select "*"
click at [867, 98] on select "**********" at bounding box center [925, 112] width 116 height 28
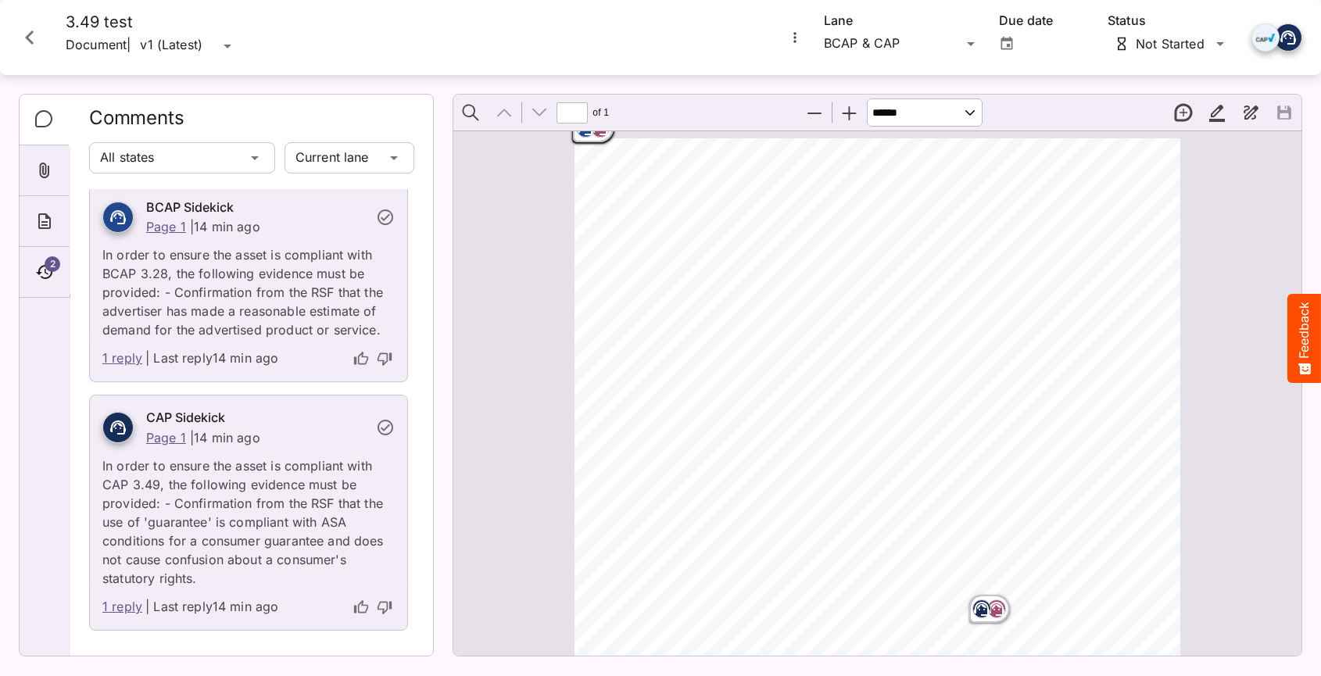
click at [596, 138] on div "Page ⁨1⁩" at bounding box center [593, 129] width 47 height 34
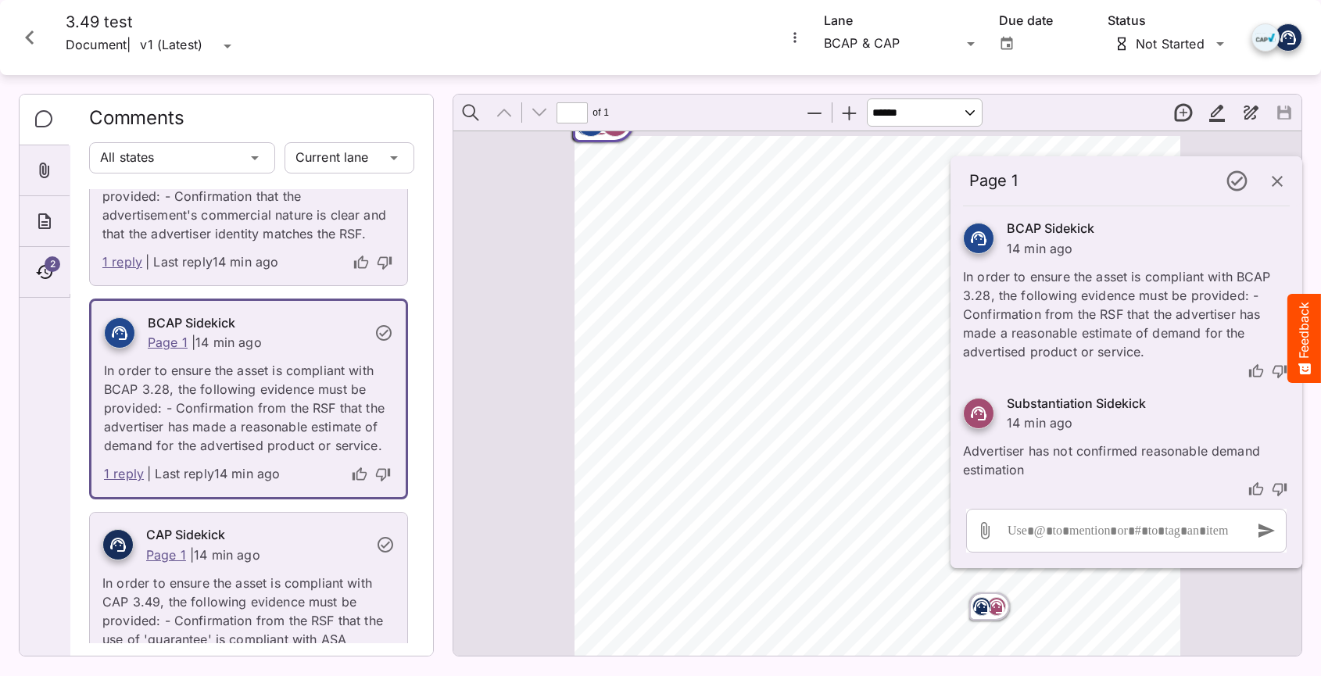
scroll to position [3, 0]
drag, startPoint x: 1283, startPoint y: 188, endPoint x: 1275, endPoint y: 189, distance: 8.6
click at [1283, 188] on icon "button" at bounding box center [1277, 181] width 19 height 19
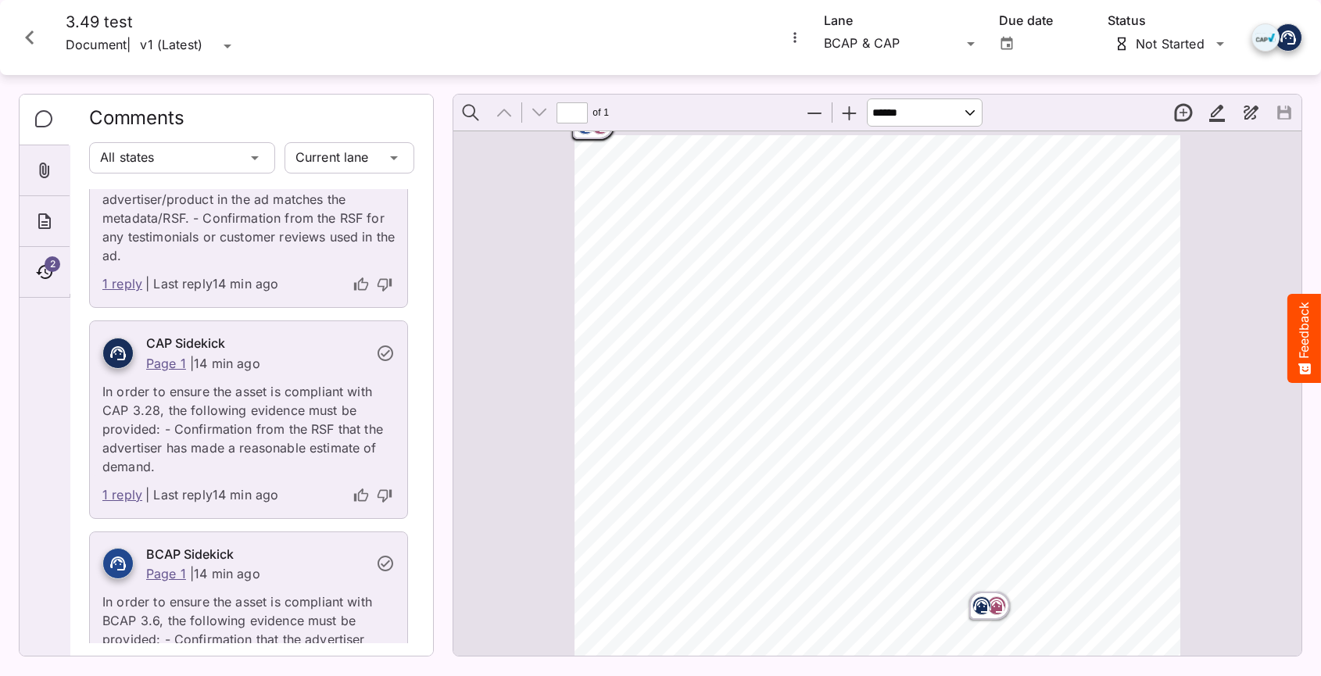
scroll to position [0, 0]
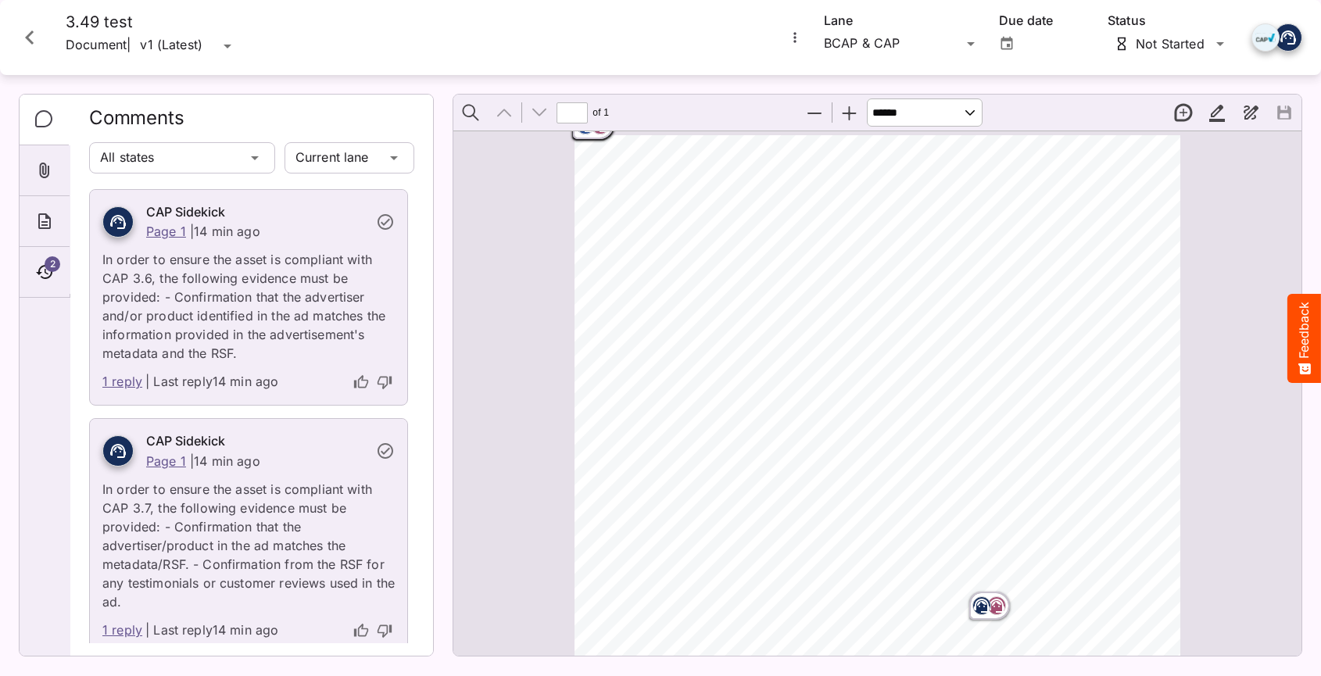
click at [150, 310] on p "In order to ensure the asset is compliant with CAP 3.6, the following evidence …" at bounding box center [248, 302] width 292 height 122
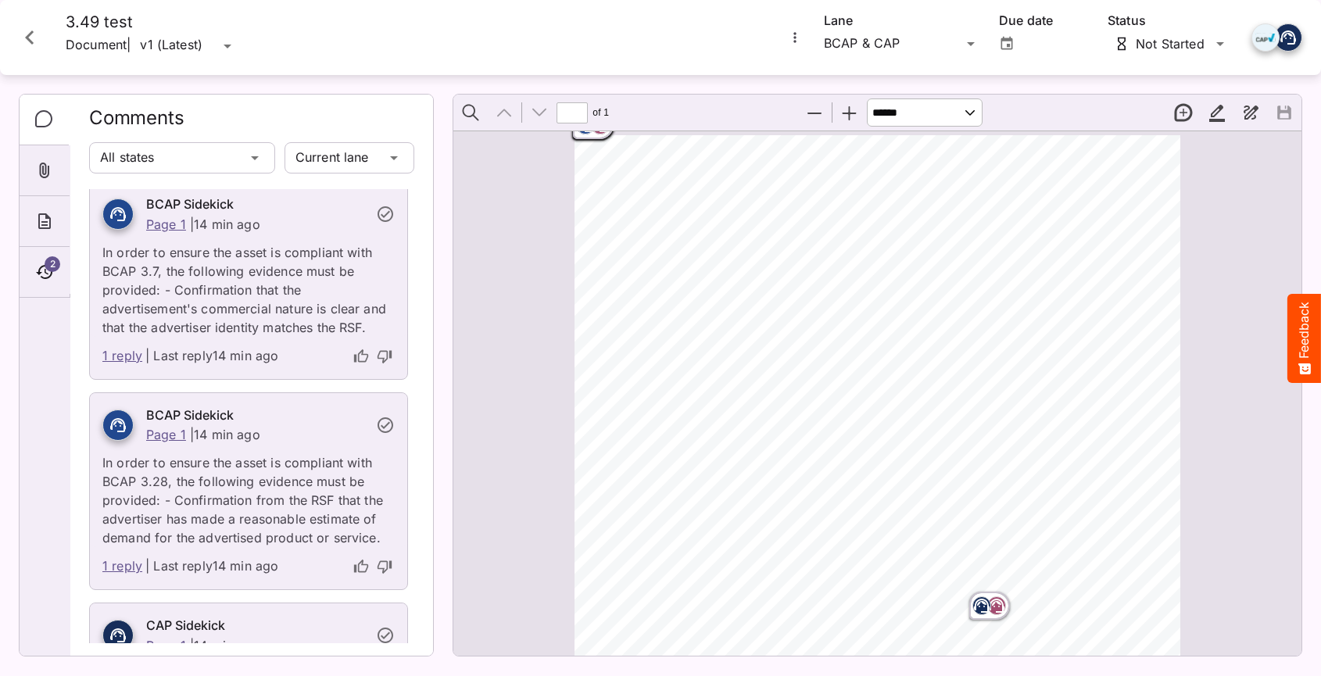
scroll to position [850, 0]
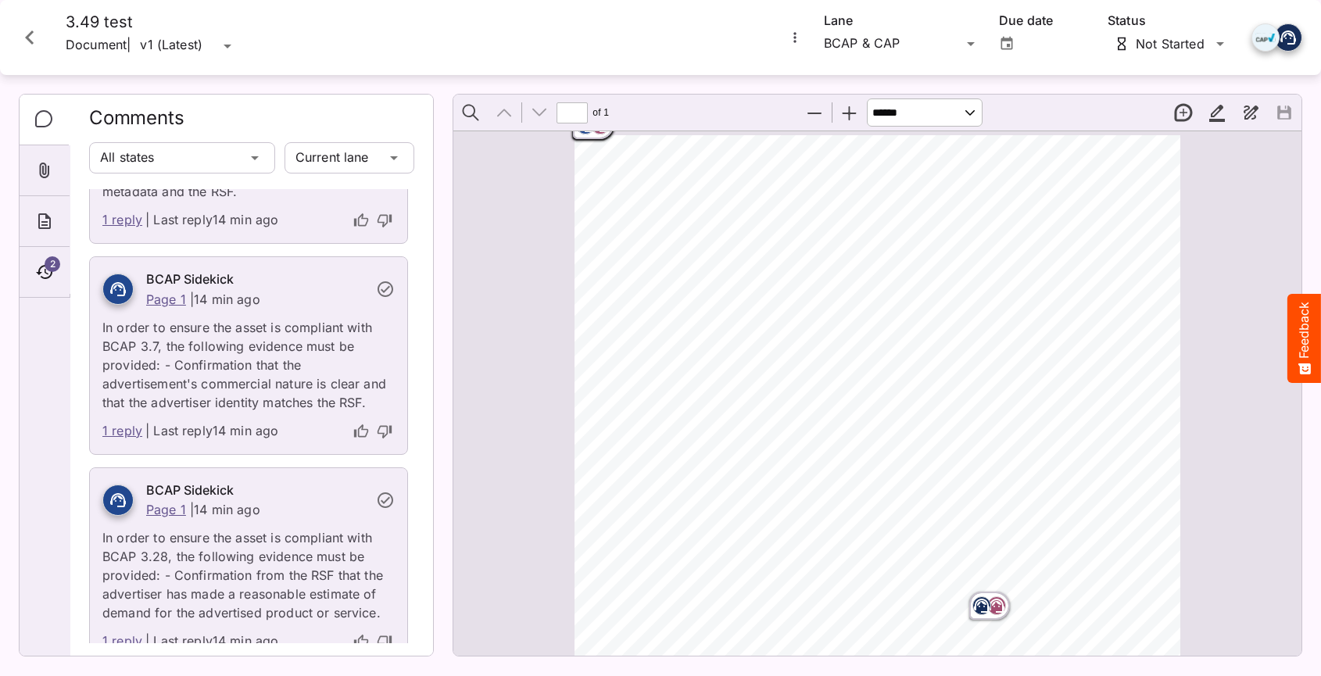
click at [123, 507] on icon at bounding box center [118, 500] width 16 height 14
click at [174, 331] on p "In order to ensure the asset is compliant with BCAP 3.7, the following evidence…" at bounding box center [248, 360] width 292 height 103
drag, startPoint x: 308, startPoint y: 332, endPoint x: 359, endPoint y: 371, distance: 64.1
click at [308, 332] on p "In order to ensure the asset is compliant with BCAP 3.7, the following evidence…" at bounding box center [248, 360] width 292 height 103
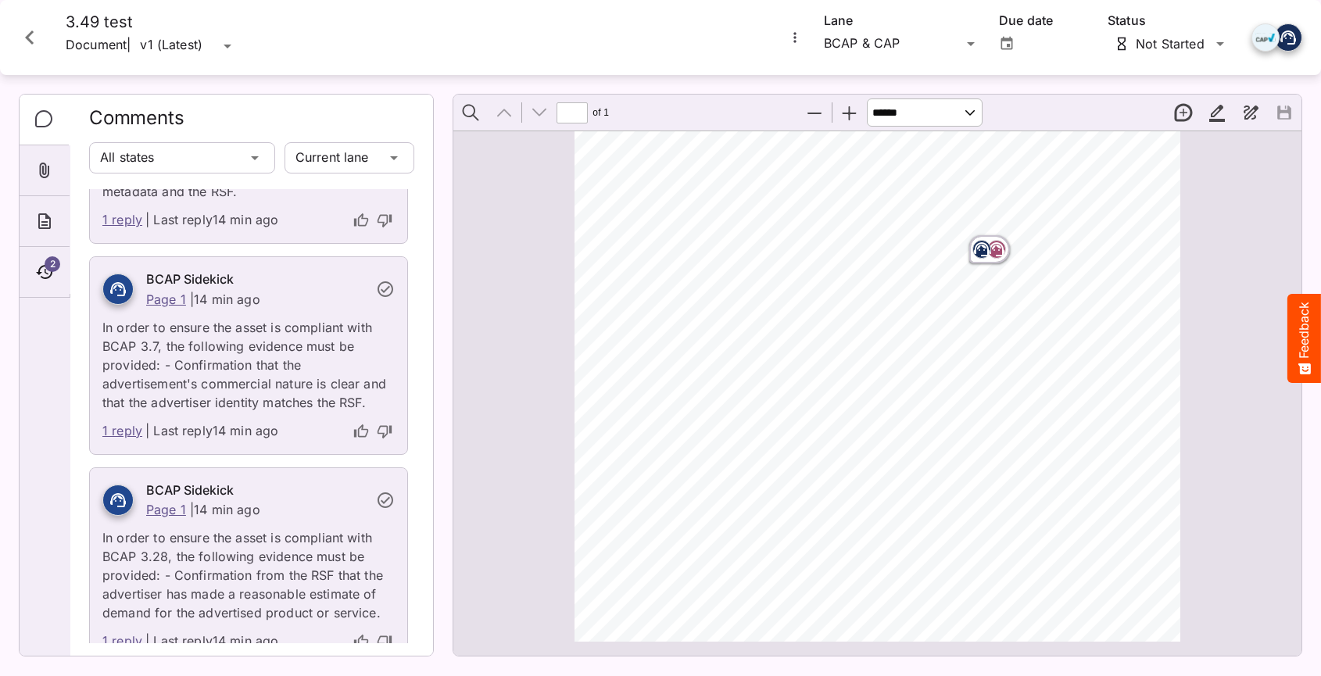
click at [987, 256] on rect "Page ⁨1⁩" at bounding box center [996, 249] width 19 height 19
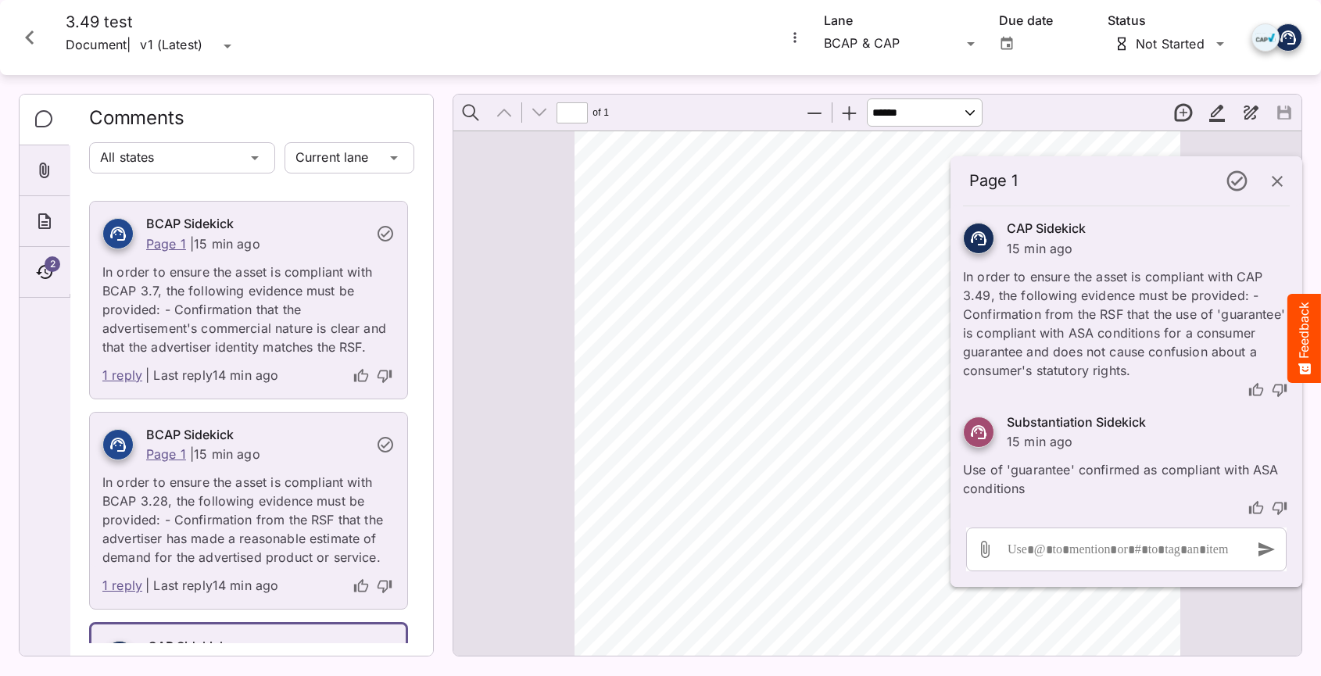
scroll to position [905, 0]
click at [259, 431] on div "BCAP Sidekick Page 1 | 15 min ago In order to ensure the asset is compliant wit…" at bounding box center [248, 512] width 319 height 199
click at [1281, 181] on icon "button" at bounding box center [1277, 181] width 19 height 19
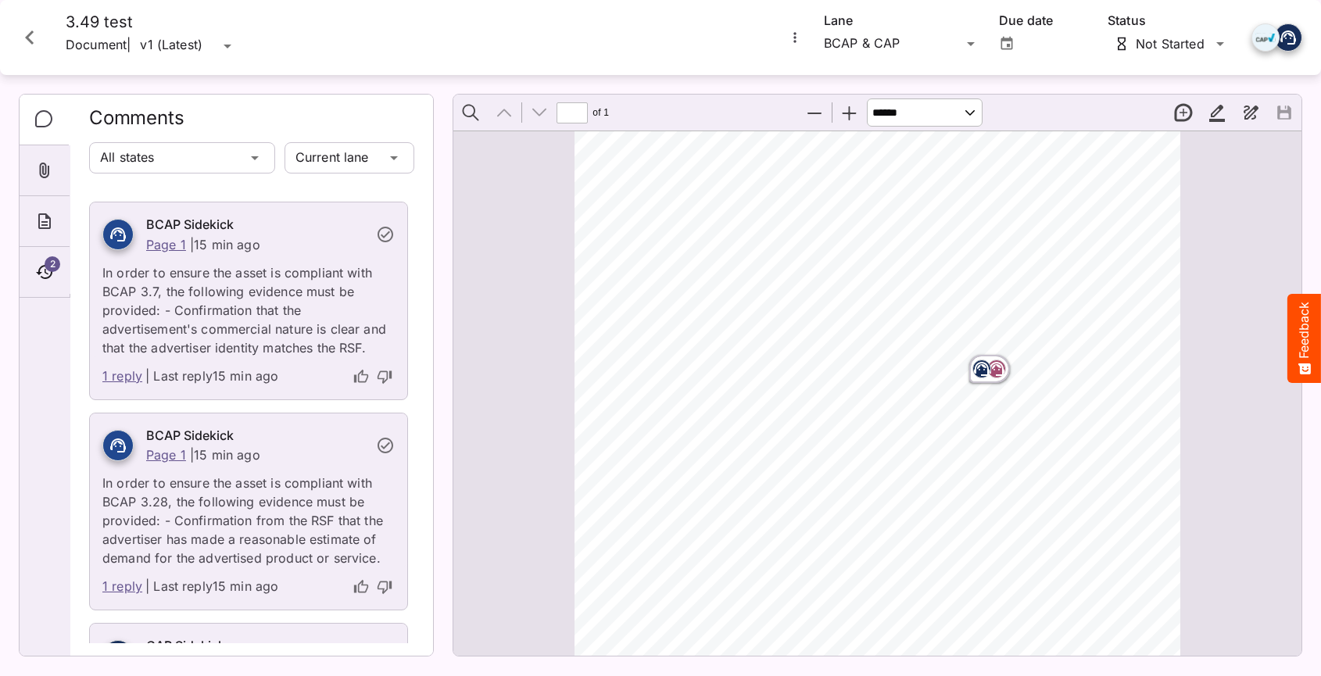
click at [358, 440] on div "BCAP Sidekick Page 1 | 15 min ago In order to ensure the asset is compliant wit…" at bounding box center [248, 490] width 317 height 155
click at [324, 442] on div "BCAP Sidekick Page 1 | 15 min ago In order to ensure the asset is compliant wit…" at bounding box center [248, 490] width 317 height 155
click at [334, 356] on p "In order to ensure the asset is compliant with BCAP 3.7, the following evidence…" at bounding box center [248, 305] width 292 height 103
click at [314, 335] on p "In order to ensure the asset is compliant with BCAP 3.7, the following evidence…" at bounding box center [248, 305] width 292 height 103
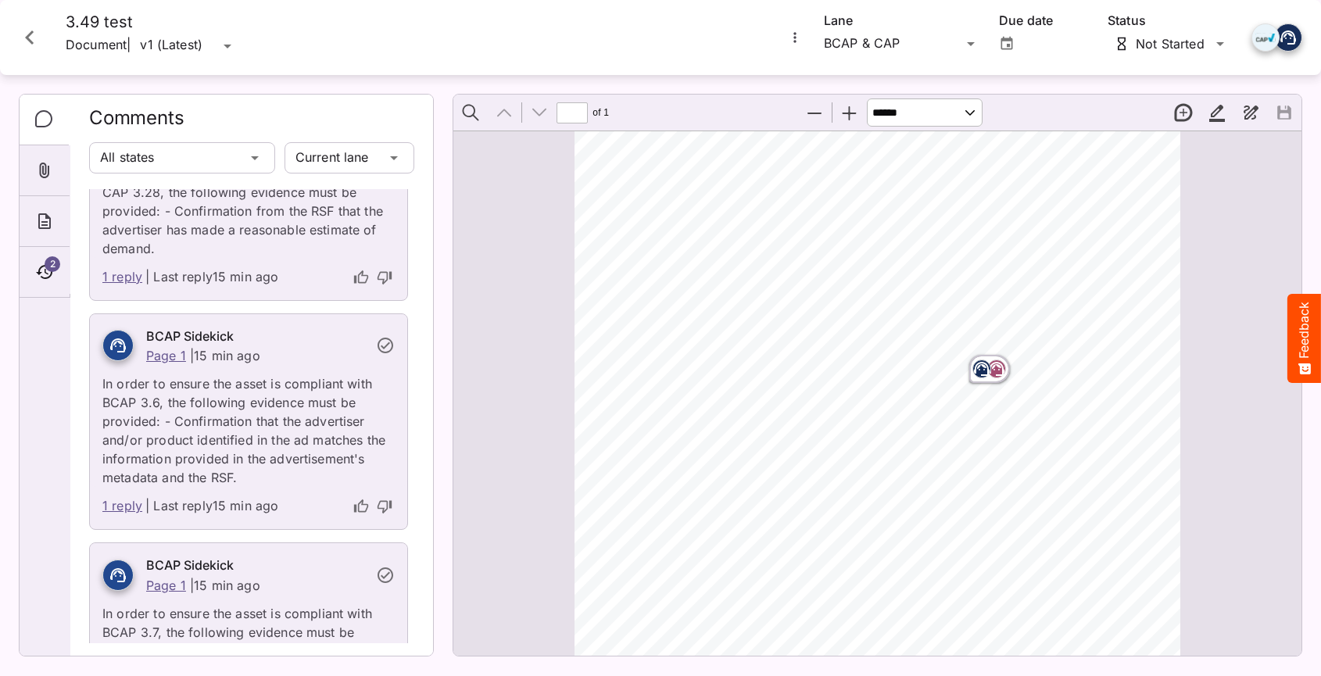
scroll to position [561, 0]
click at [300, 343] on h6 "BCAP Sidekick" at bounding box center [256, 340] width 220 height 20
click at [295, 335] on h6 "BCAP Sidekick" at bounding box center [256, 340] width 220 height 20
click at [300, 249] on p "In order to ensure the asset is compliant with CAP 3.28, the following evidence…" at bounding box center [248, 209] width 292 height 103
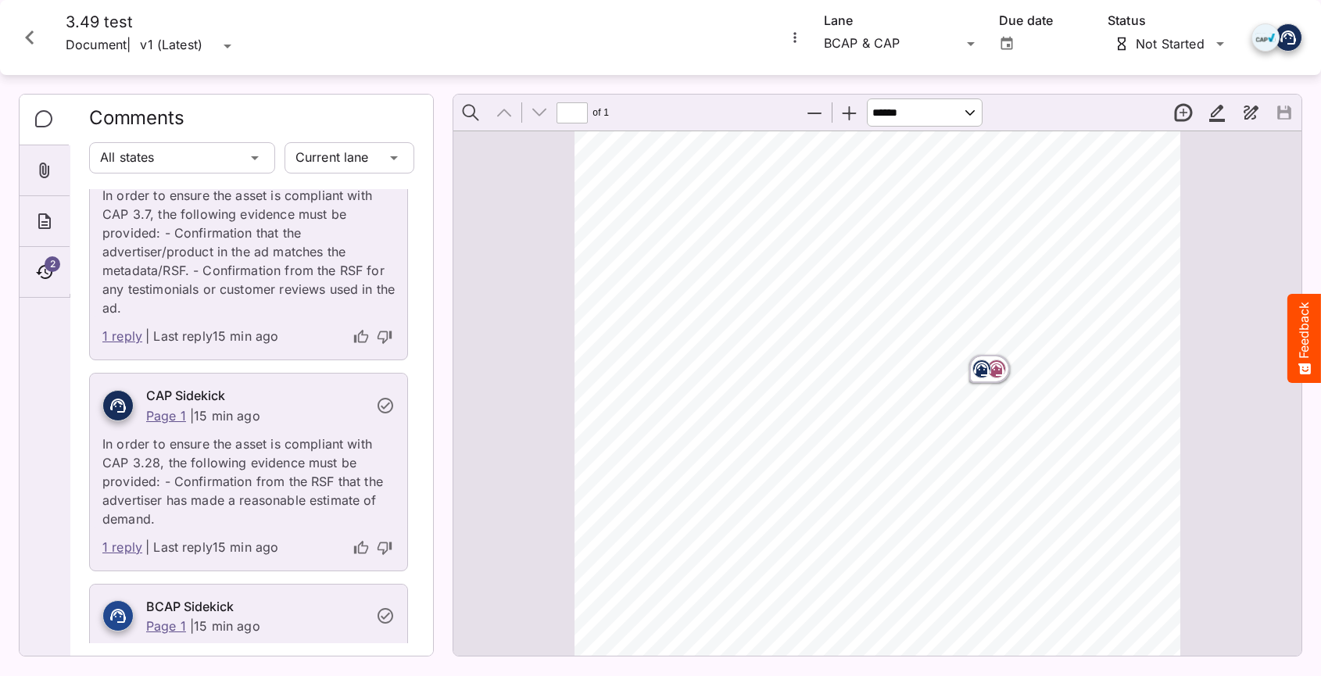
click at [288, 229] on p "In order to ensure the asset is compliant with CAP 3.7, the following evidence …" at bounding box center [248, 247] width 292 height 141
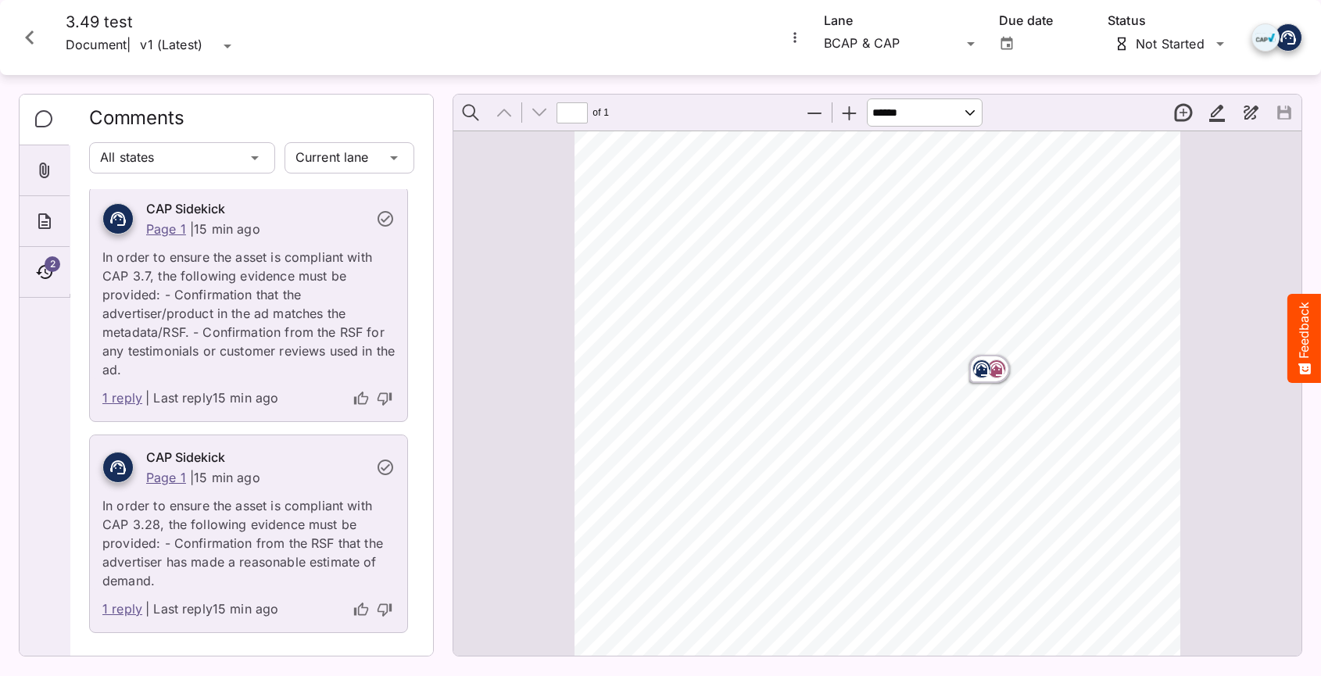
scroll to position [2, 0]
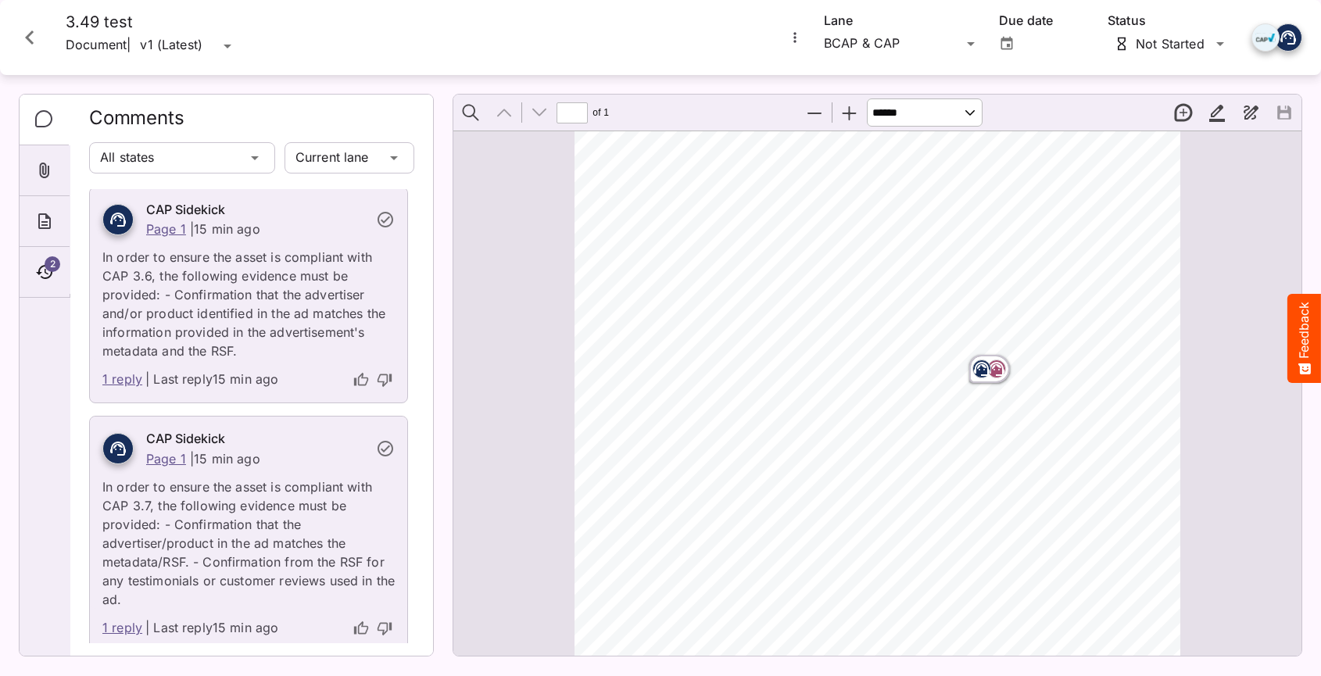
click at [263, 318] on p "In order to ensure the asset is compliant with CAP 3.6, the following evidence …" at bounding box center [248, 299] width 292 height 122
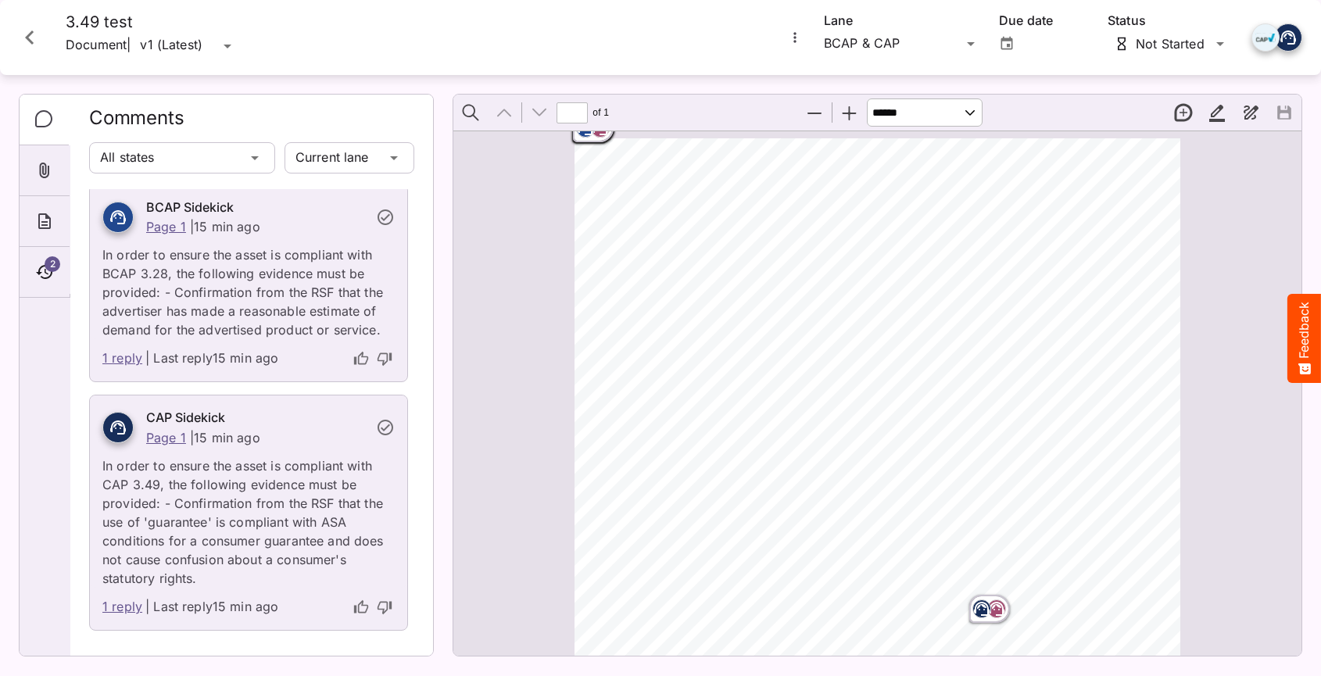
scroll to position [1127, 0]
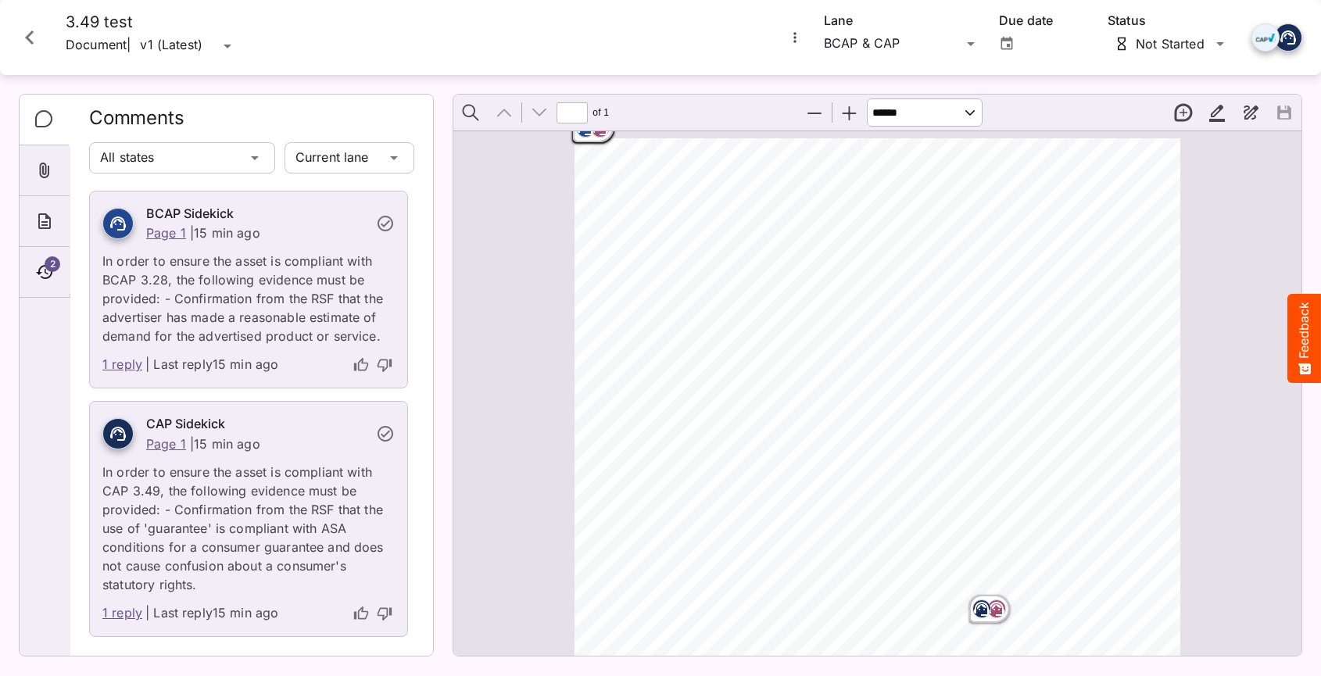
click at [127, 375] on link "1 reply" at bounding box center [122, 365] width 40 height 20
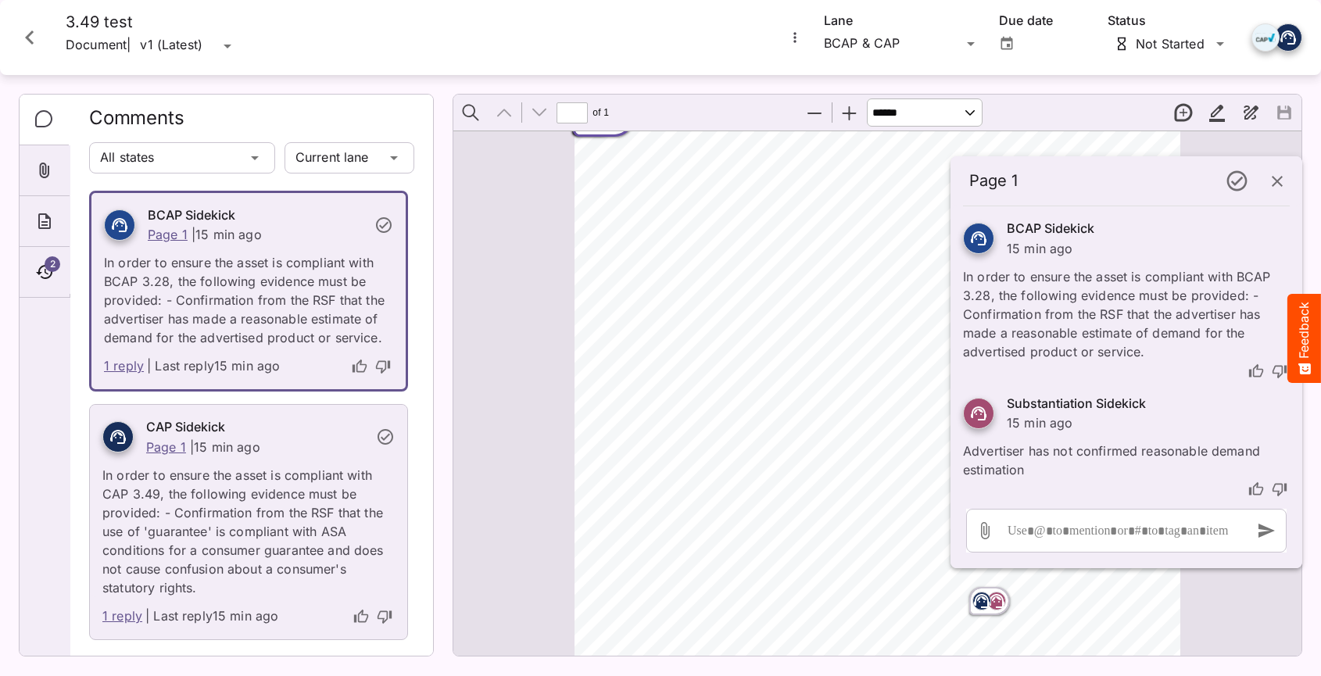
click at [130, 627] on link "1 reply" at bounding box center [122, 617] width 40 height 20
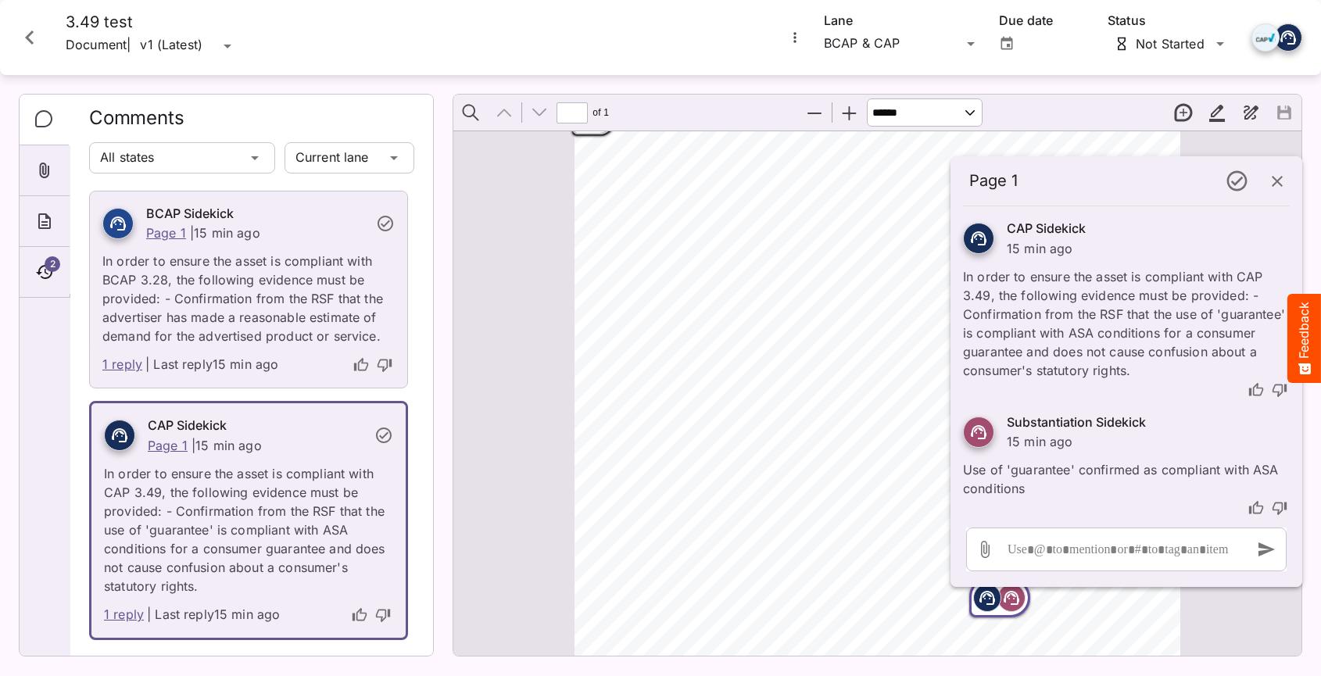
click at [1282, 178] on icon "button" at bounding box center [1277, 181] width 19 height 19
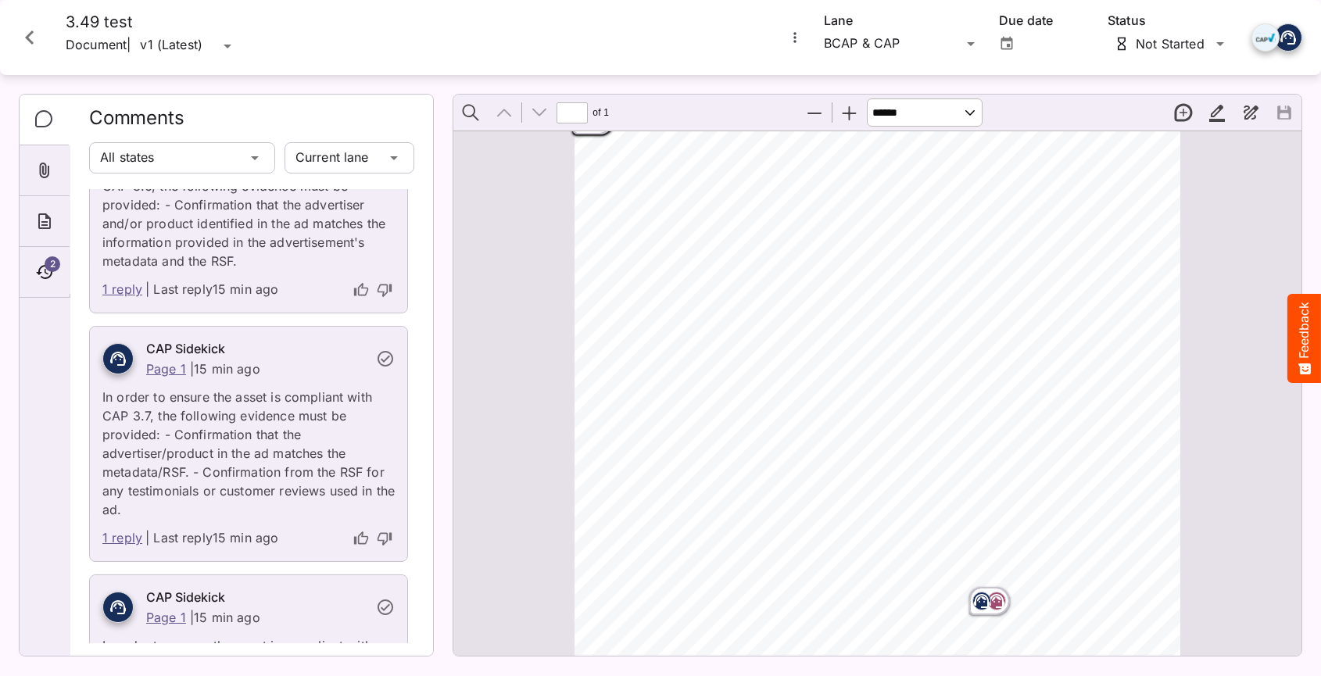
scroll to position [0, 0]
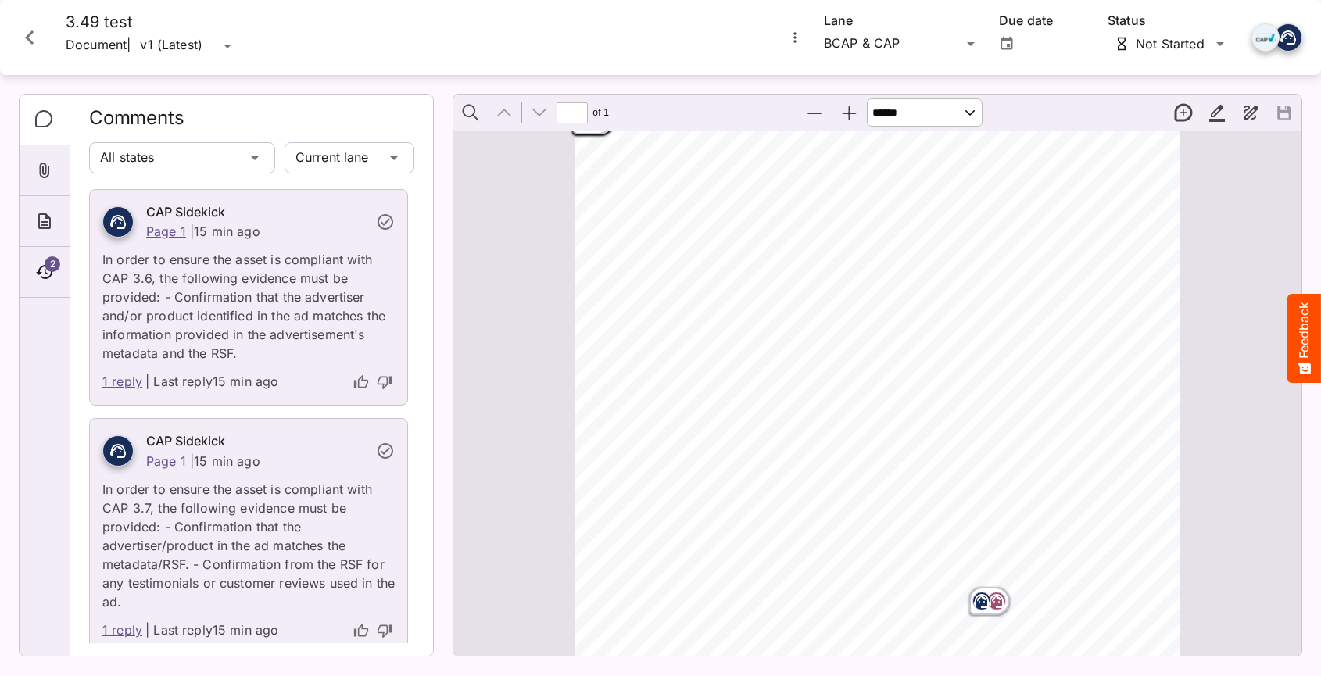
click at [130, 381] on link "1 reply" at bounding box center [122, 382] width 40 height 20
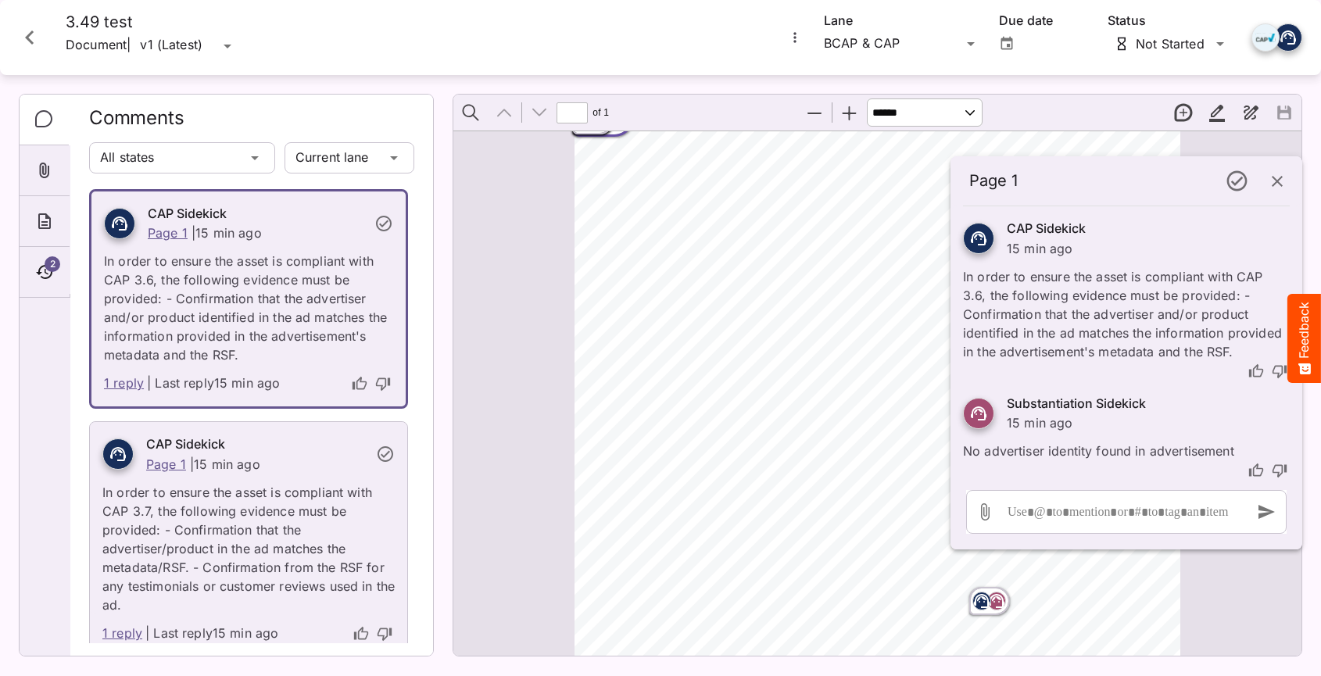
scroll to position [8, 0]
drag, startPoint x: 1283, startPoint y: 181, endPoint x: 1025, endPoint y: 210, distance: 258.8
click at [1283, 181] on icon "button" at bounding box center [1277, 181] width 19 height 19
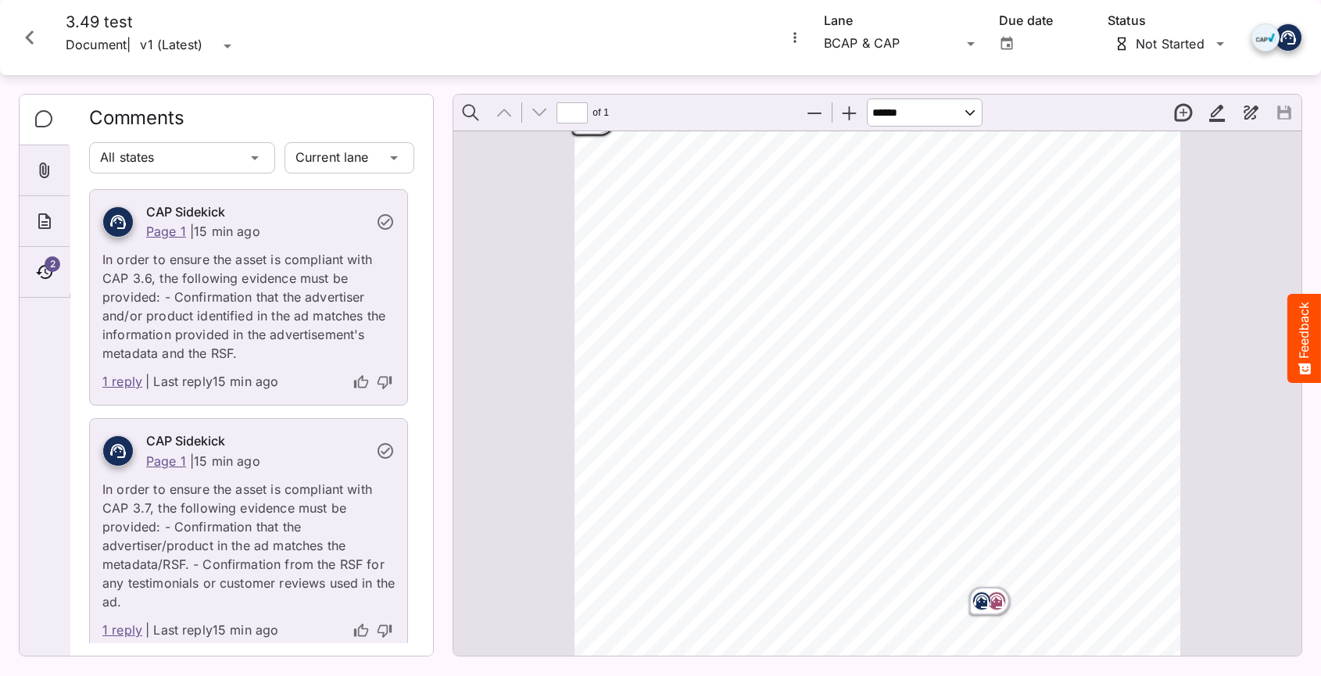
click at [173, 461] on link "Page 1" at bounding box center [166, 461] width 40 height 16
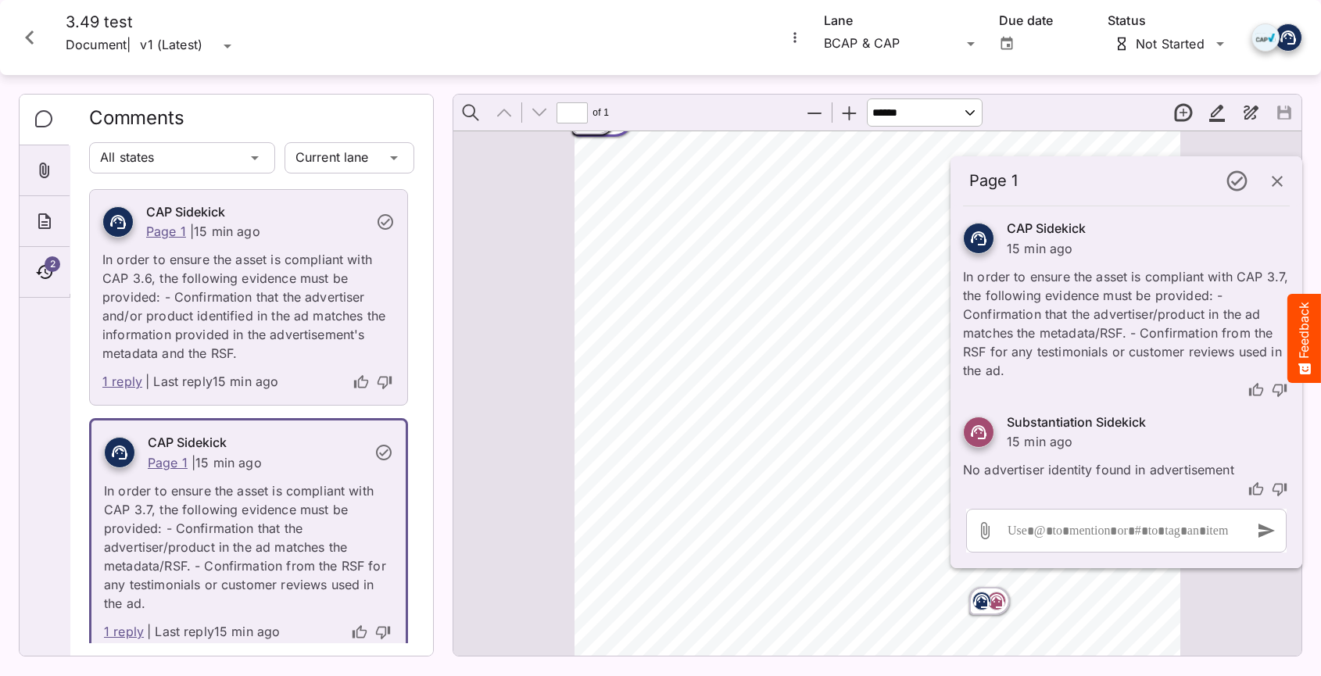
click at [1279, 184] on icon "button" at bounding box center [1277, 181] width 19 height 19
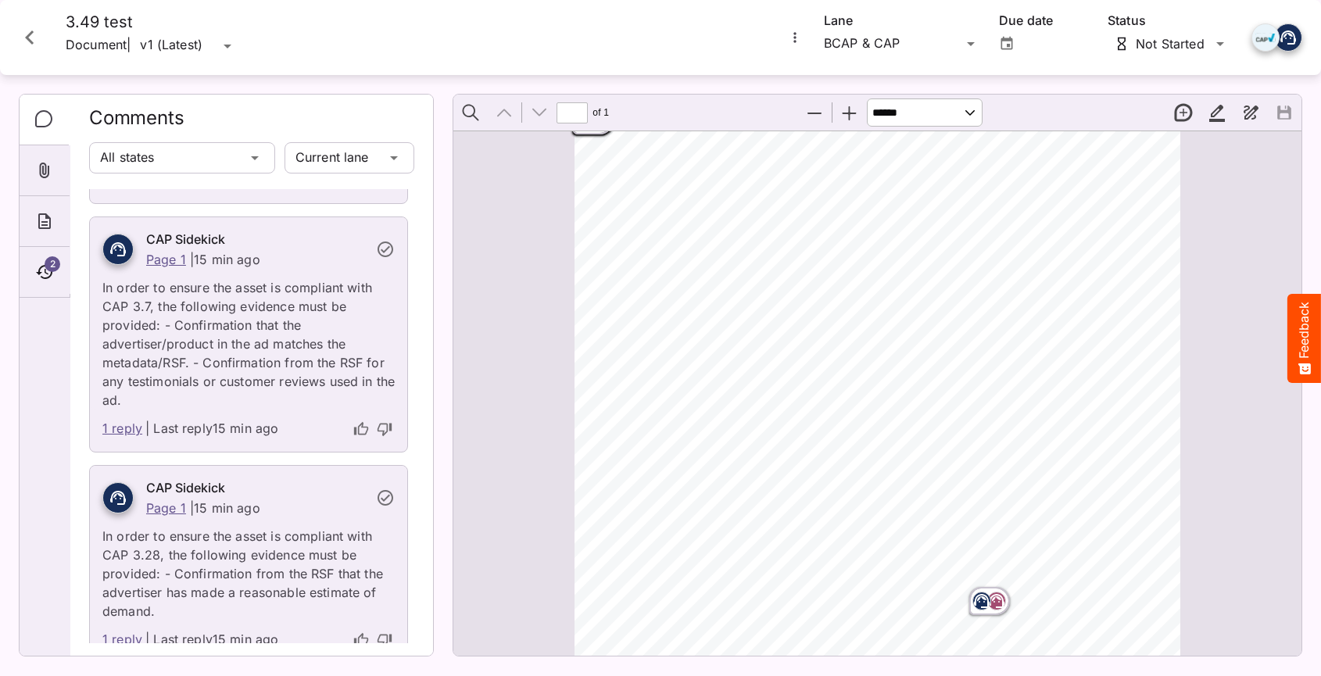
scroll to position [297, 0]
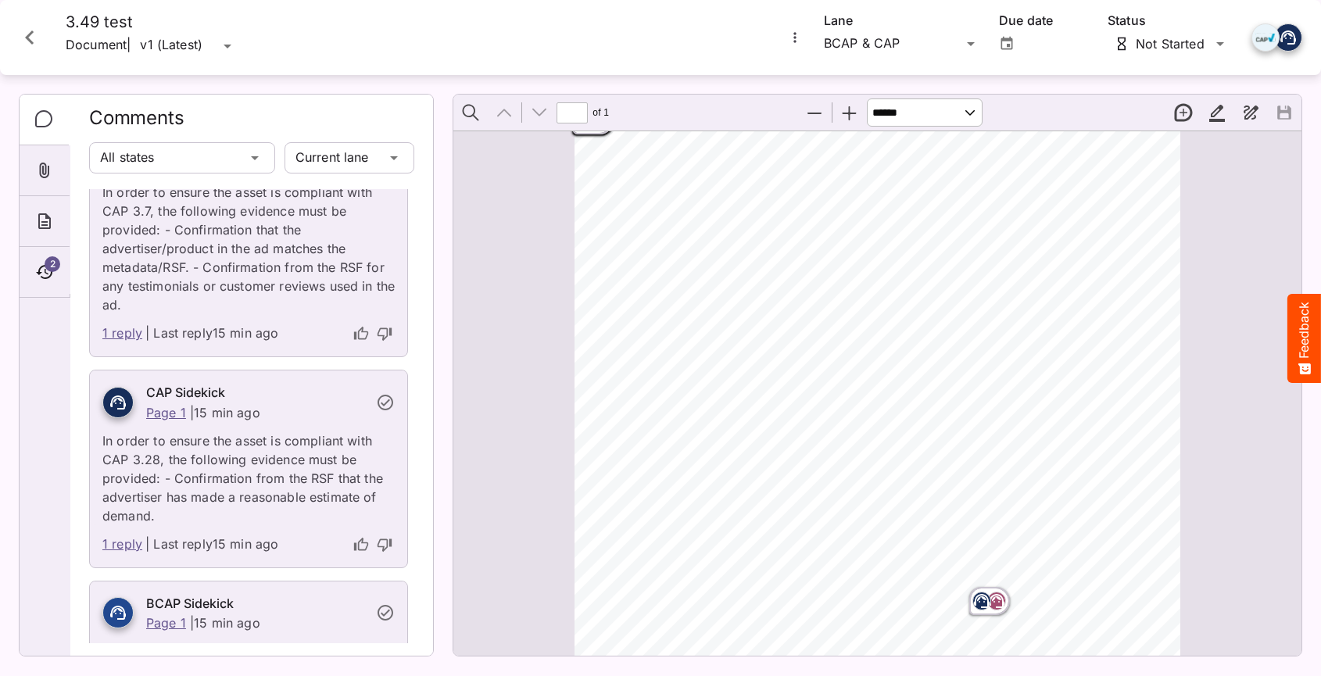
click at [133, 539] on link "1 reply" at bounding box center [122, 545] width 40 height 20
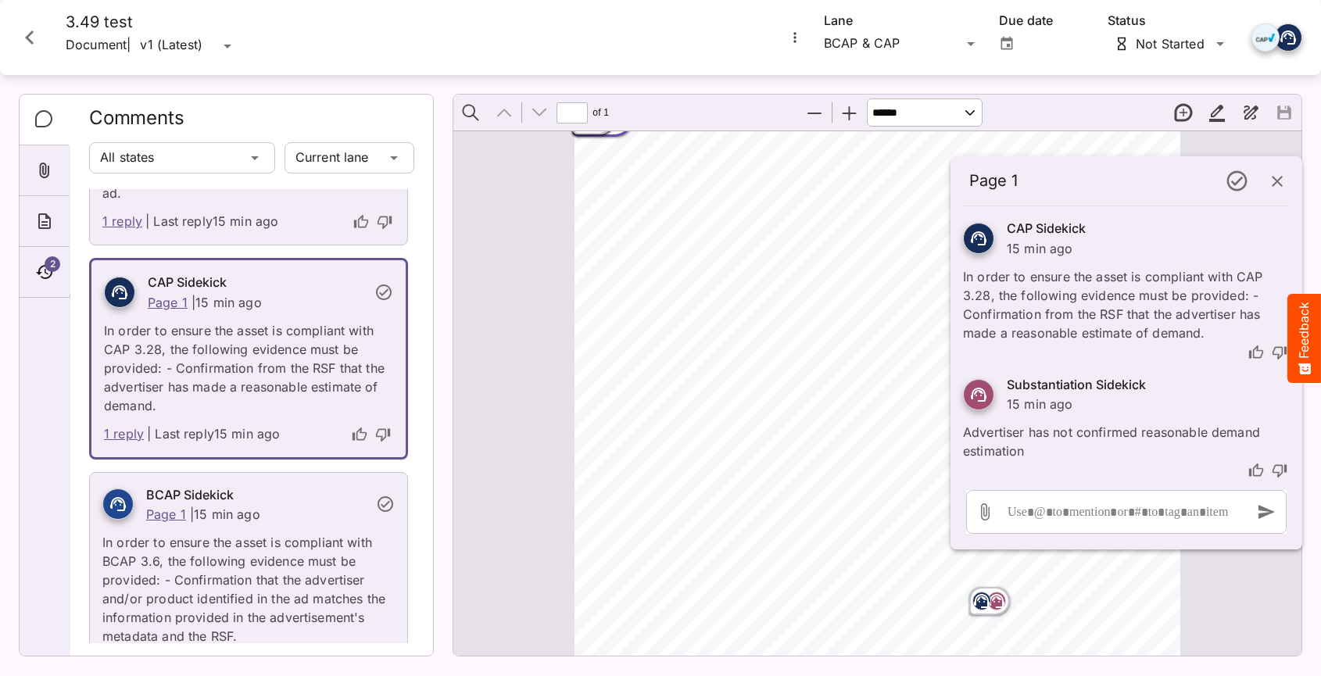
scroll to position [445, 0]
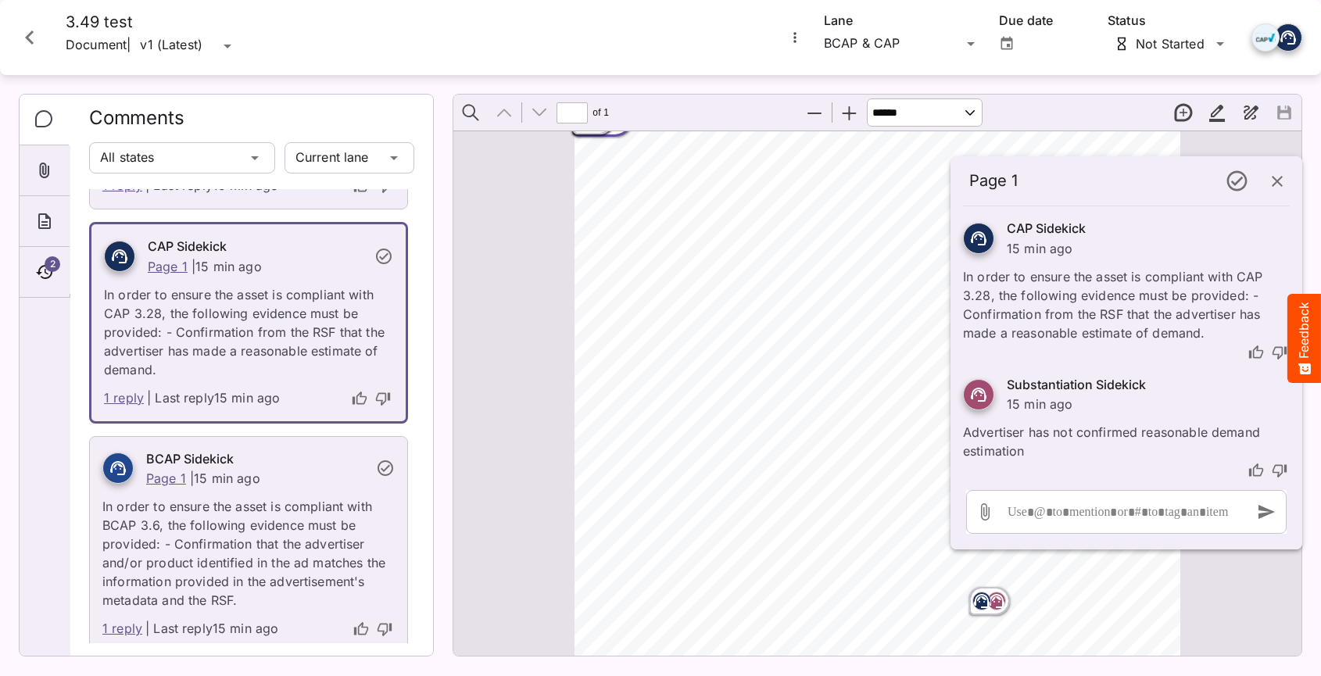
click at [121, 625] on link "1 reply" at bounding box center [122, 629] width 40 height 20
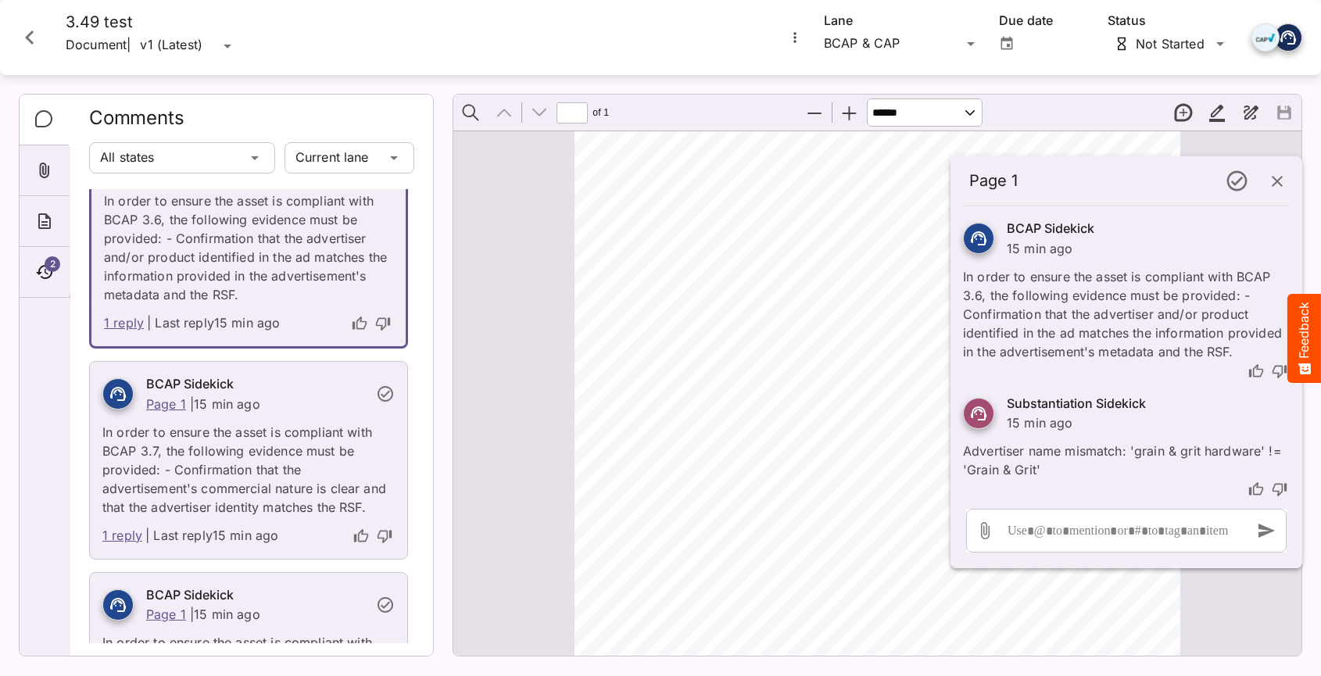
scroll to position [752, 0]
click at [125, 543] on link "1 reply" at bounding box center [122, 533] width 40 height 20
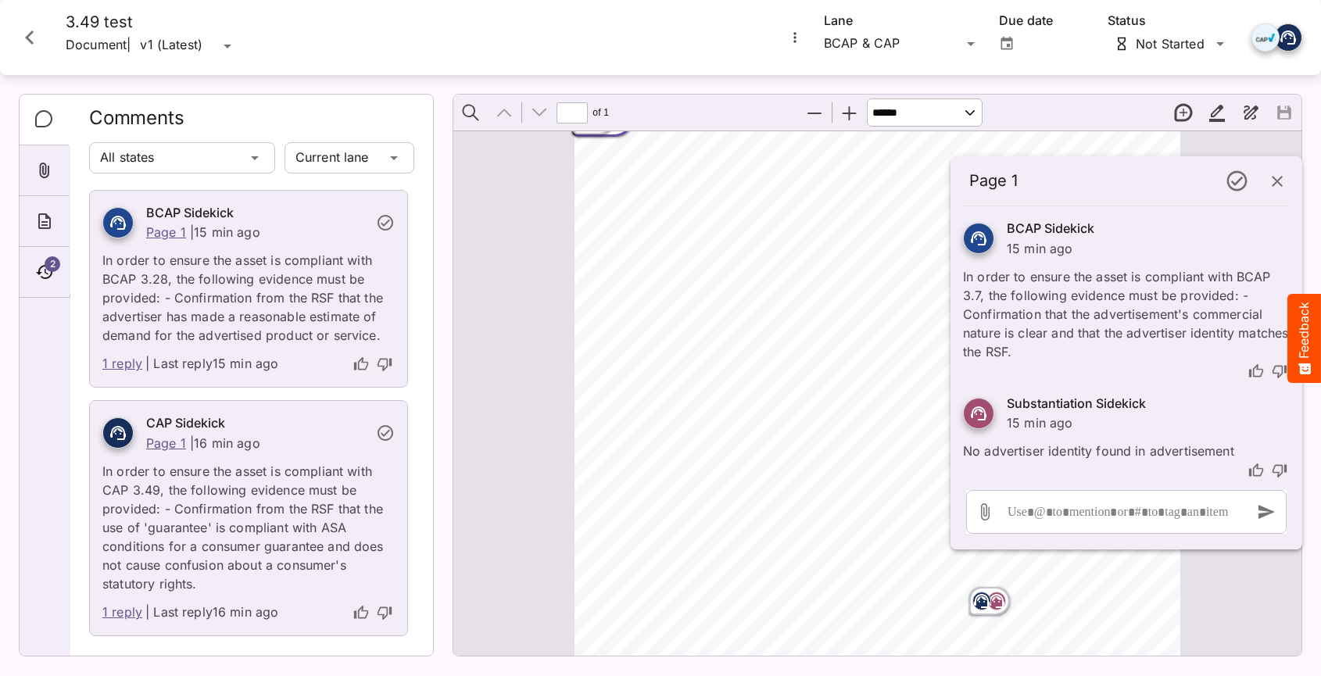
scroll to position [1155, 0]
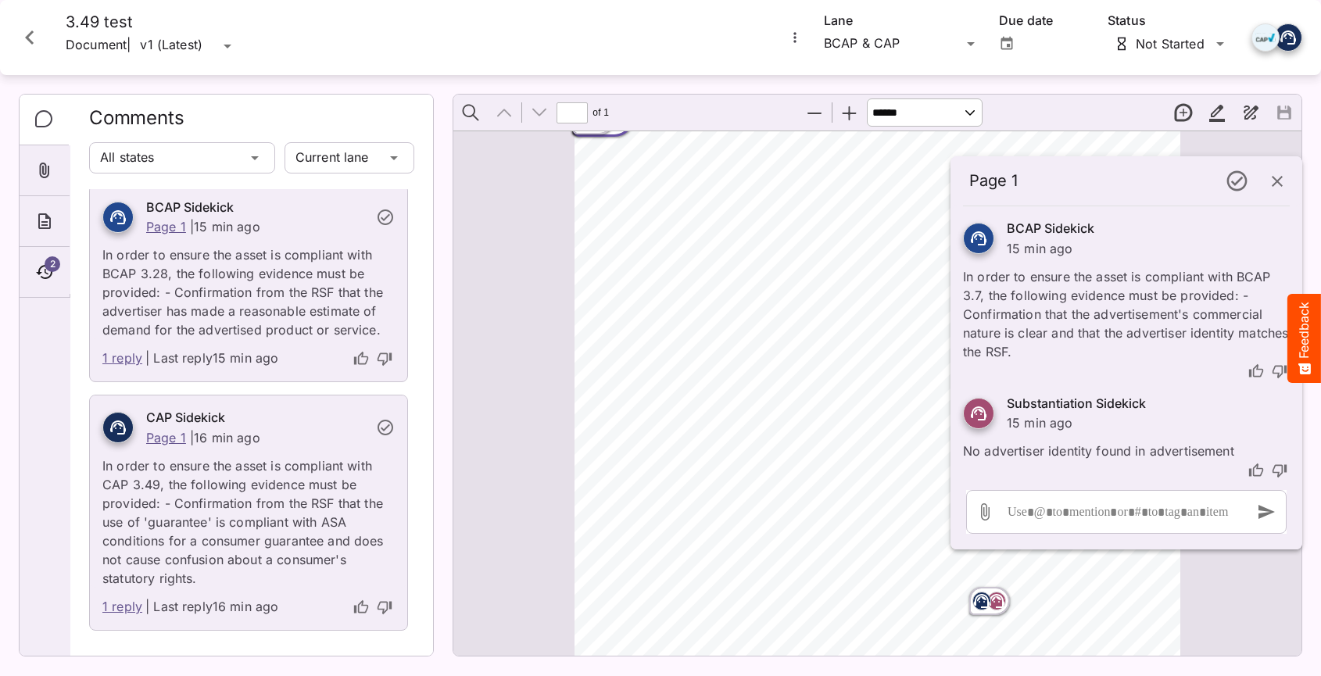
click at [123, 603] on link "1 reply" at bounding box center [122, 607] width 40 height 20
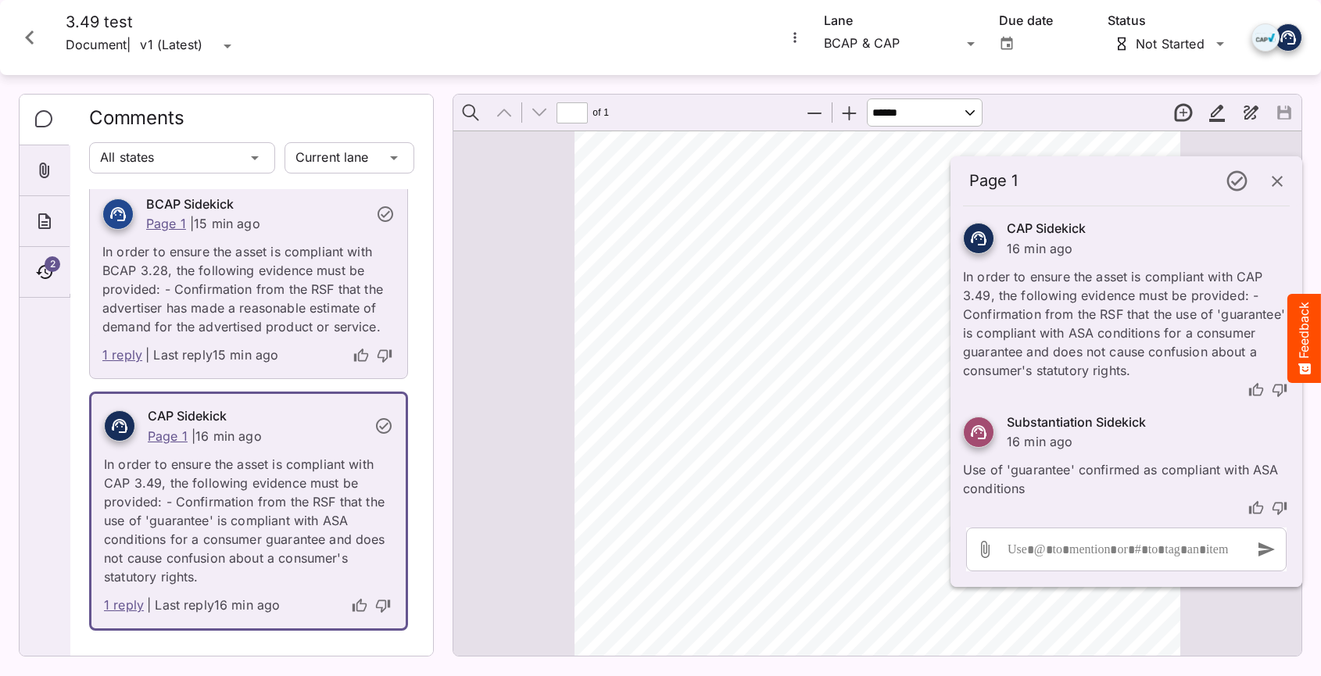
scroll to position [0, 0]
click at [1284, 177] on icon "button" at bounding box center [1277, 181] width 19 height 19
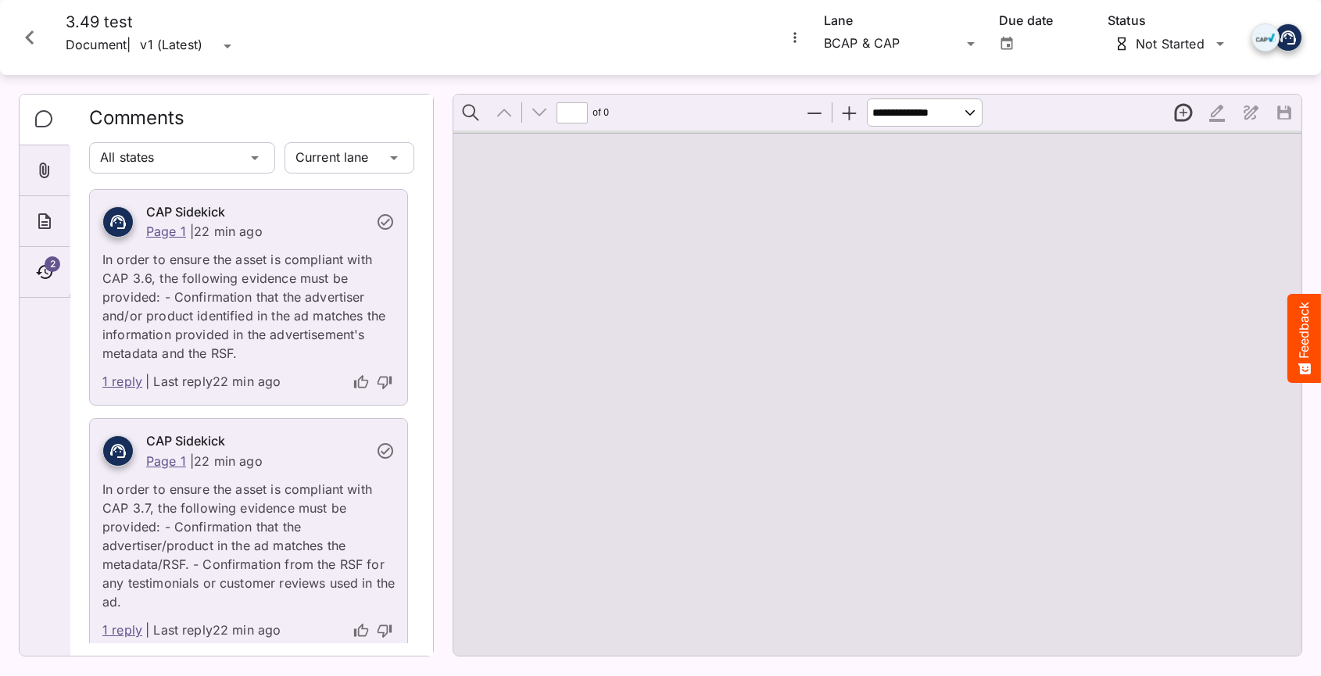
type input "*"
select select "*"
